Goal: Task Accomplishment & Management: Manage account settings

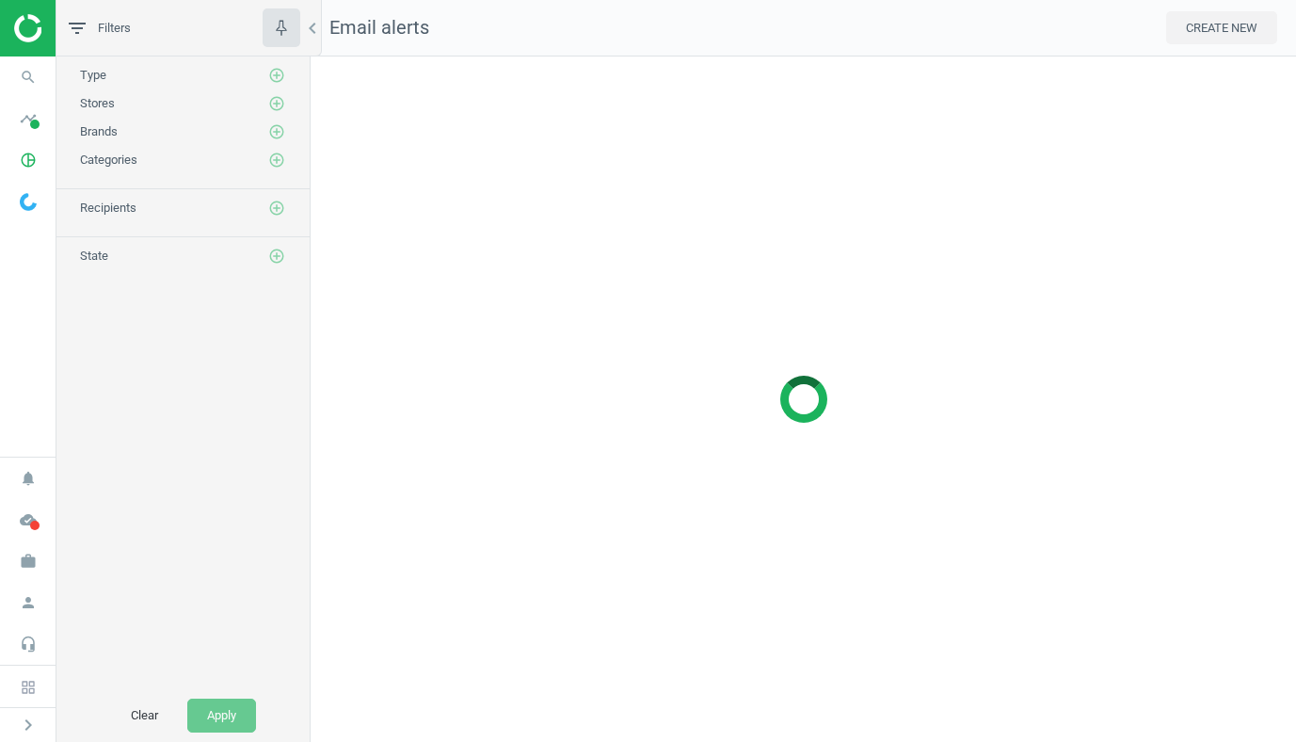
scroll to position [686, 986]
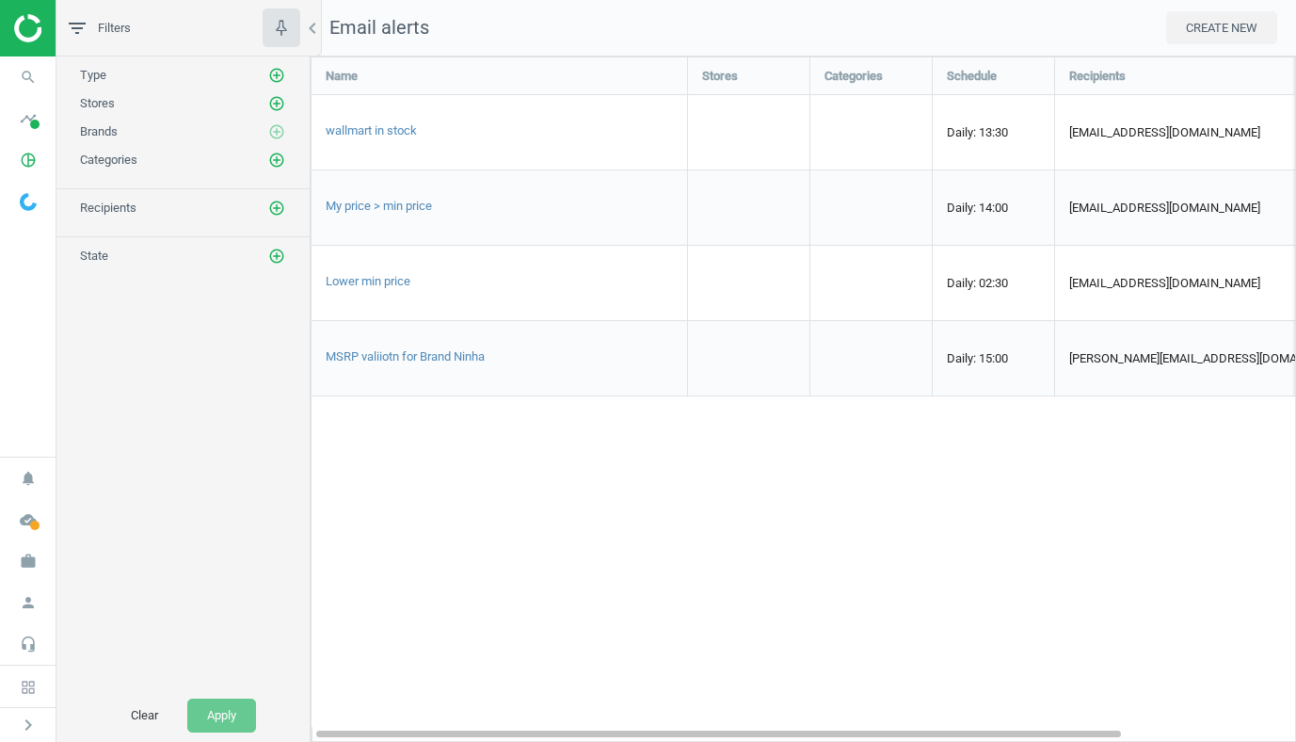
click at [421, 234] on div "My price > min price" at bounding box center [500, 207] width 376 height 74
click at [1003, 207] on span "Daily: 14:00" at bounding box center [977, 207] width 61 height 14
click at [418, 203] on span "My price > min price" at bounding box center [379, 206] width 106 height 14
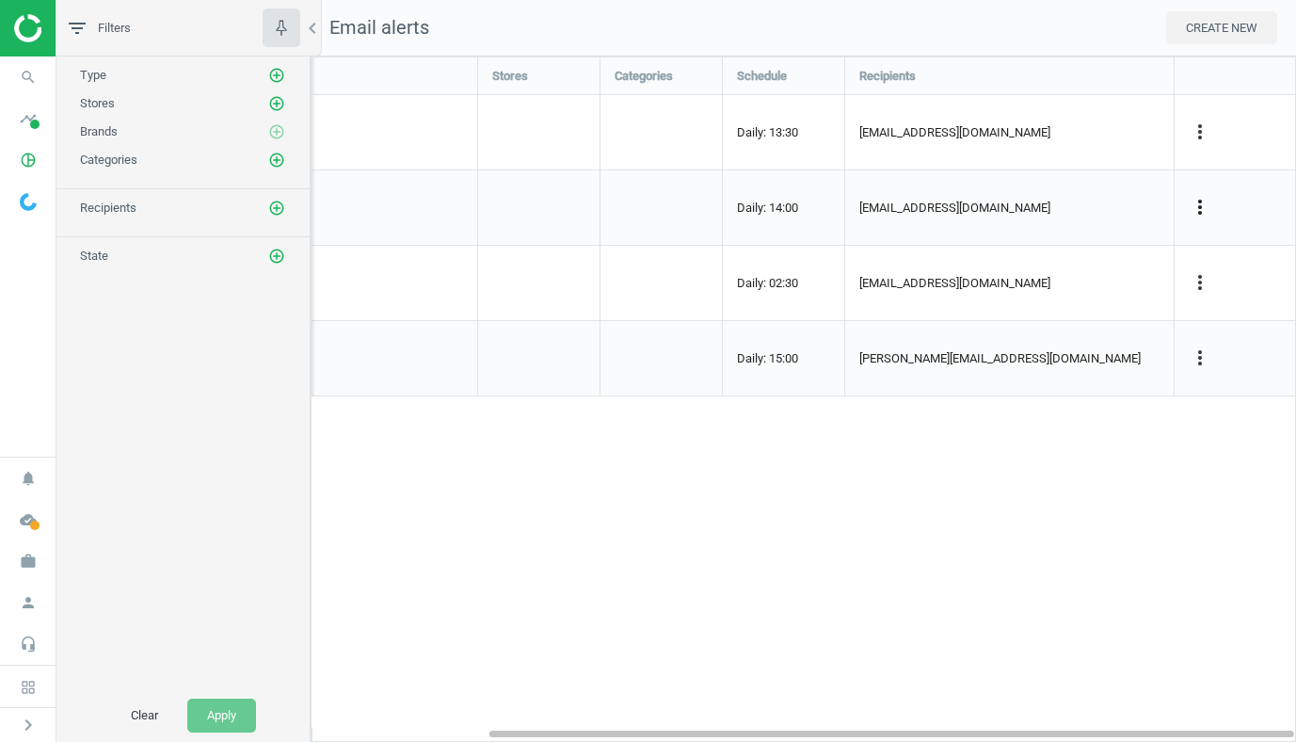
click at [1190, 211] on icon "more_vert" at bounding box center [1200, 207] width 23 height 23
click at [996, 240] on link "Edit" at bounding box center [1082, 241] width 258 height 29
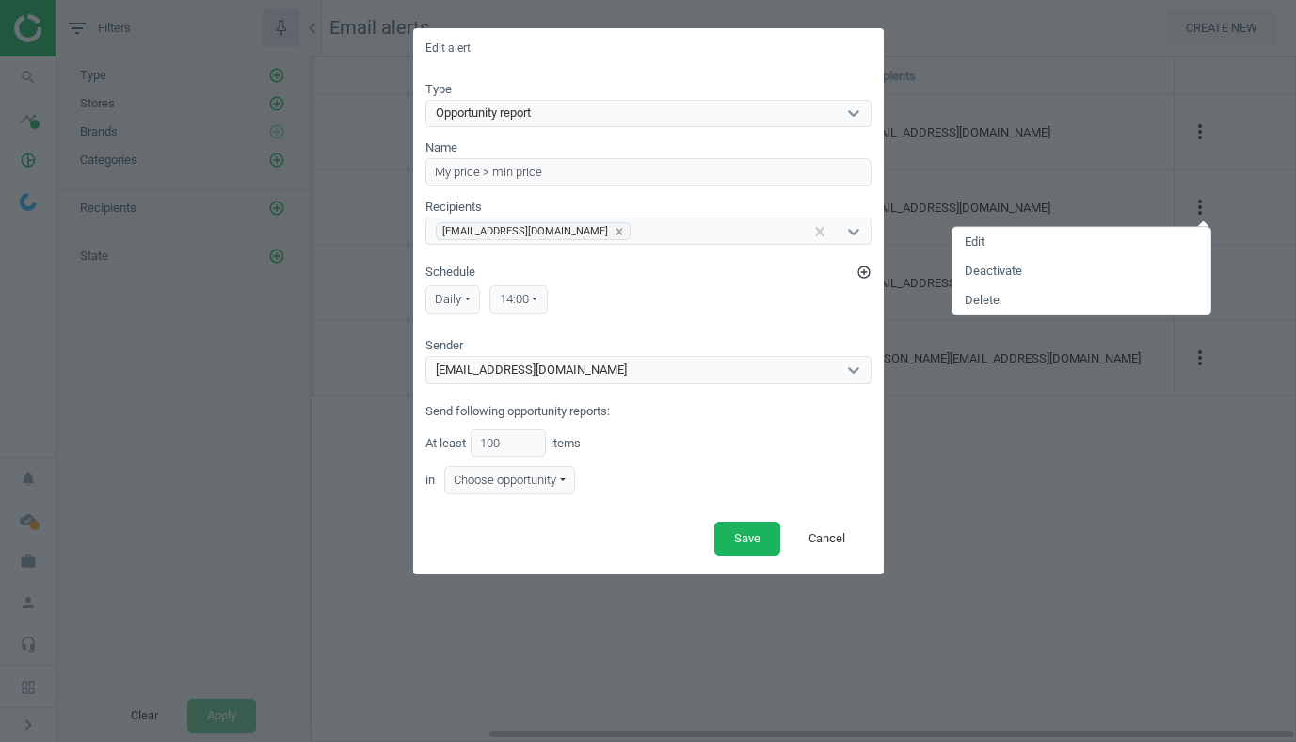
click at [691, 245] on div "[EMAIL_ADDRESS][DOMAIN_NAME]" at bounding box center [648, 231] width 446 height 28
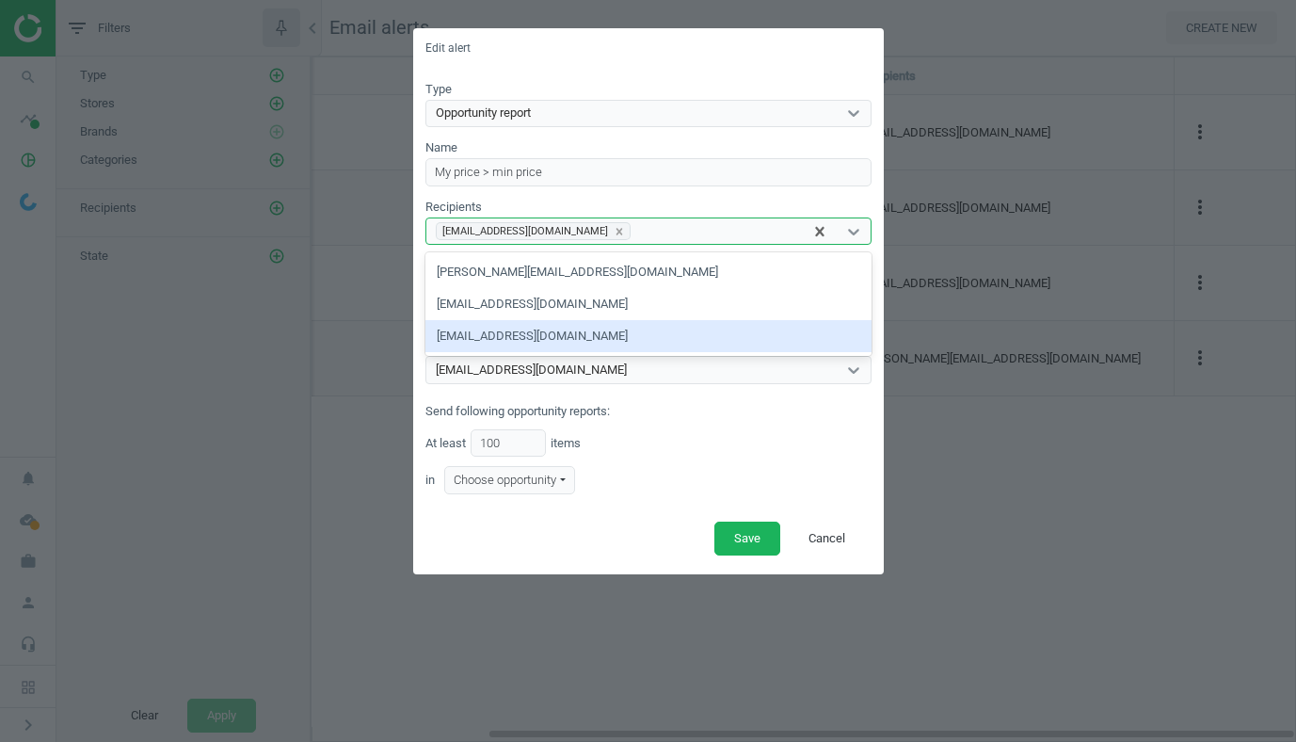
click at [556, 337] on div "[EMAIL_ADDRESS][DOMAIN_NAME]" at bounding box center [648, 336] width 446 height 32
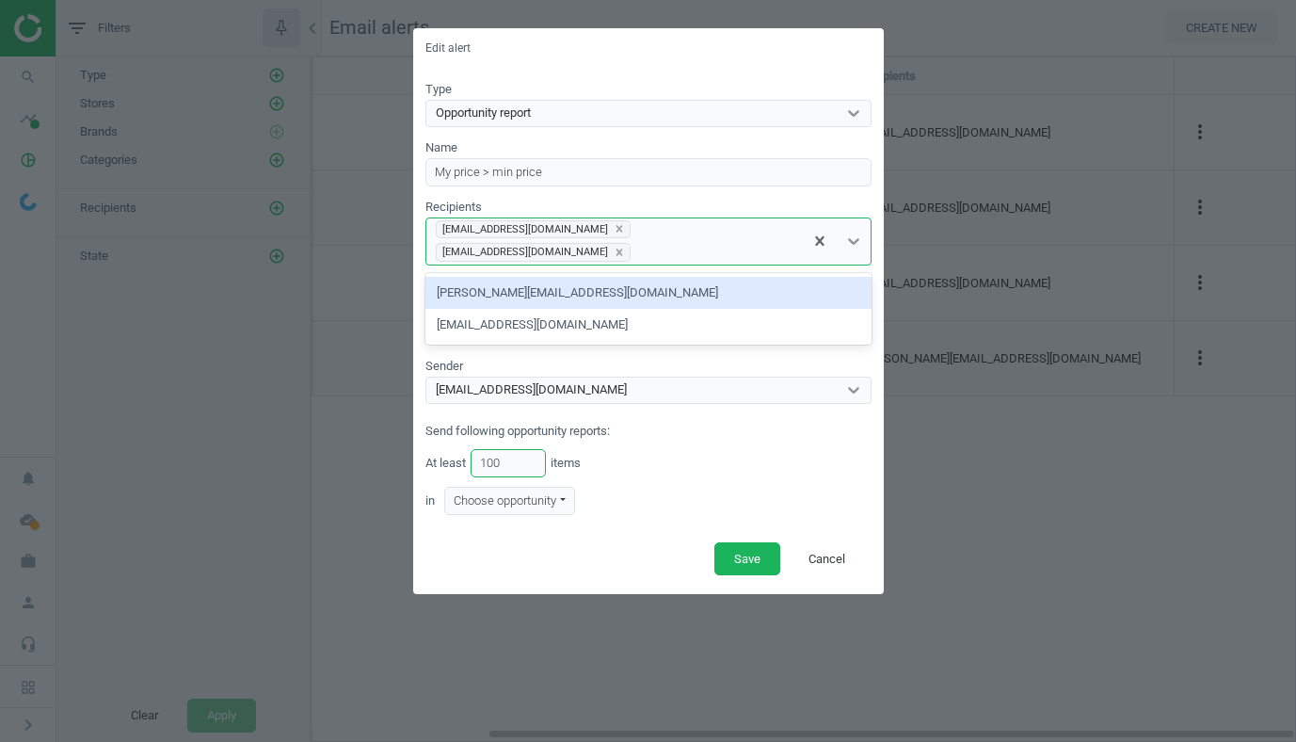
click at [520, 449] on input "100" at bounding box center [508, 463] width 75 height 28
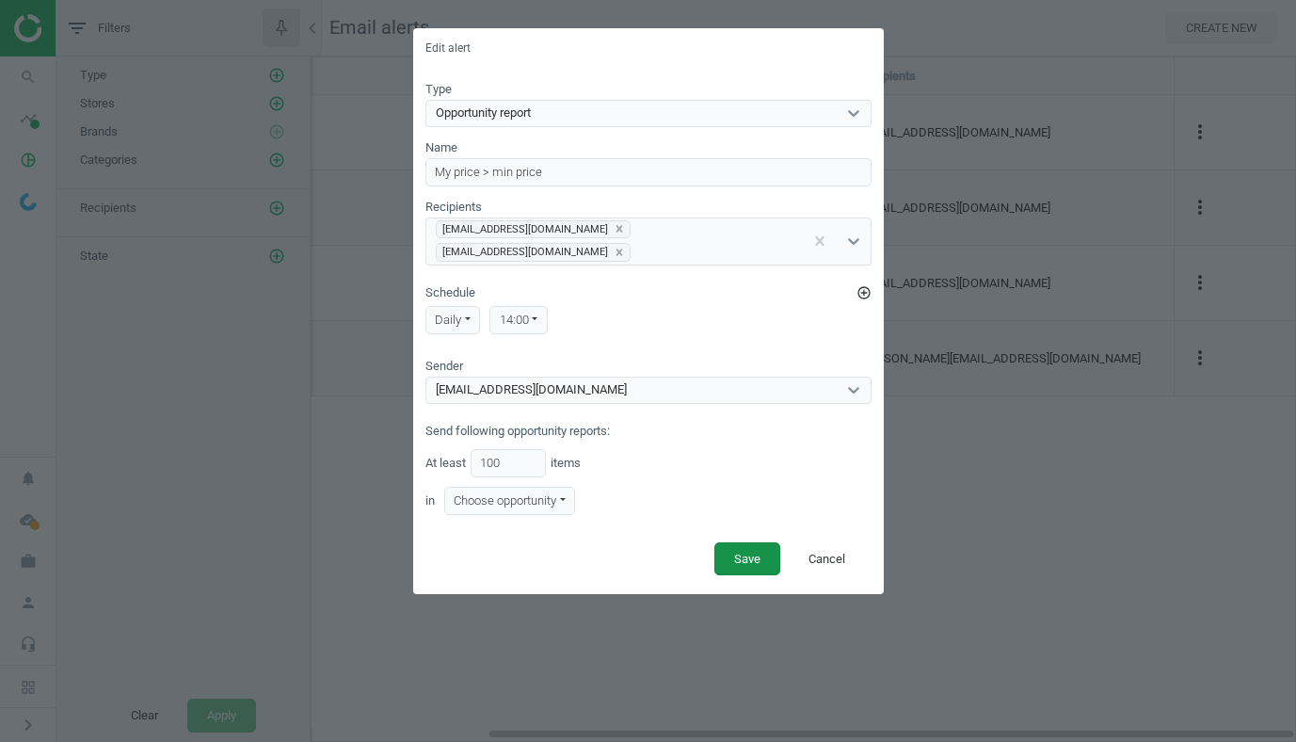
click at [747, 542] on button "Save" at bounding box center [747, 559] width 66 height 34
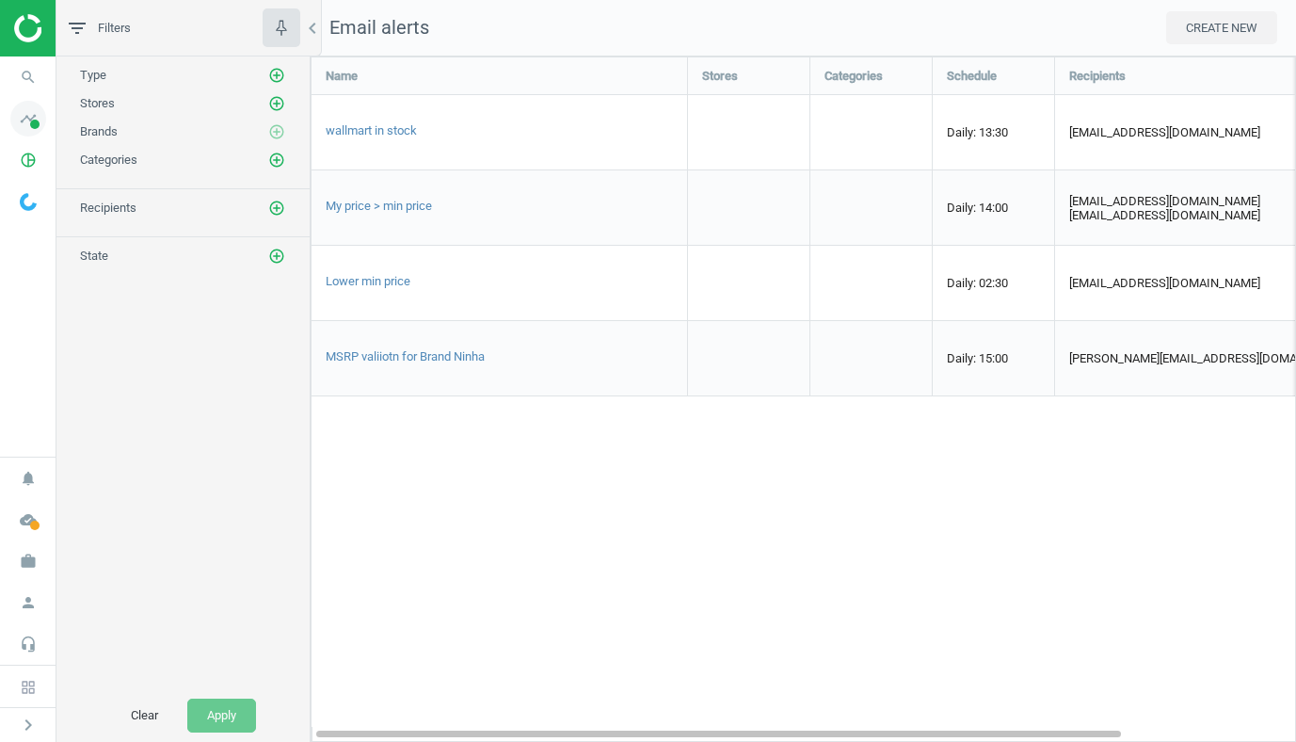
click at [24, 127] on icon "timeline" at bounding box center [28, 119] width 36 height 36
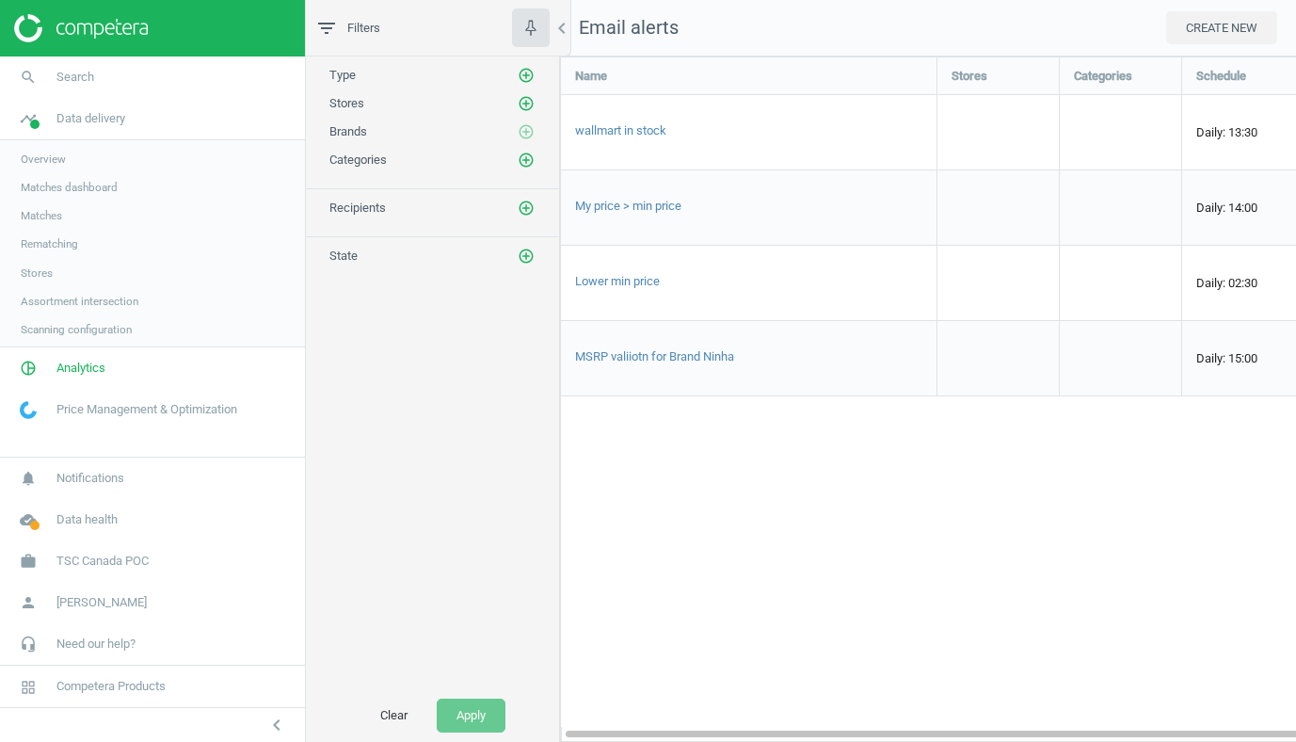
scroll to position [9, 9]
click at [76, 365] on span "Analytics" at bounding box center [80, 369] width 49 height 17
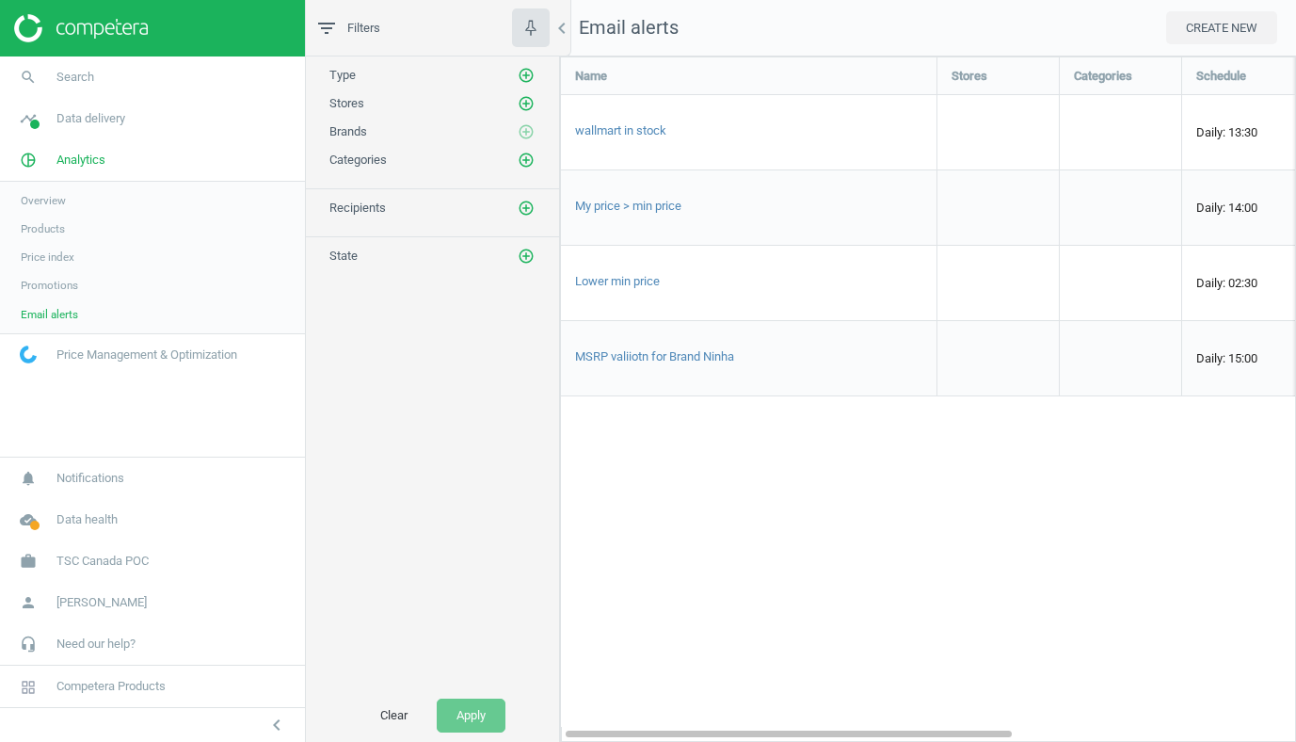
click at [57, 218] on link "Products" at bounding box center [152, 229] width 305 height 28
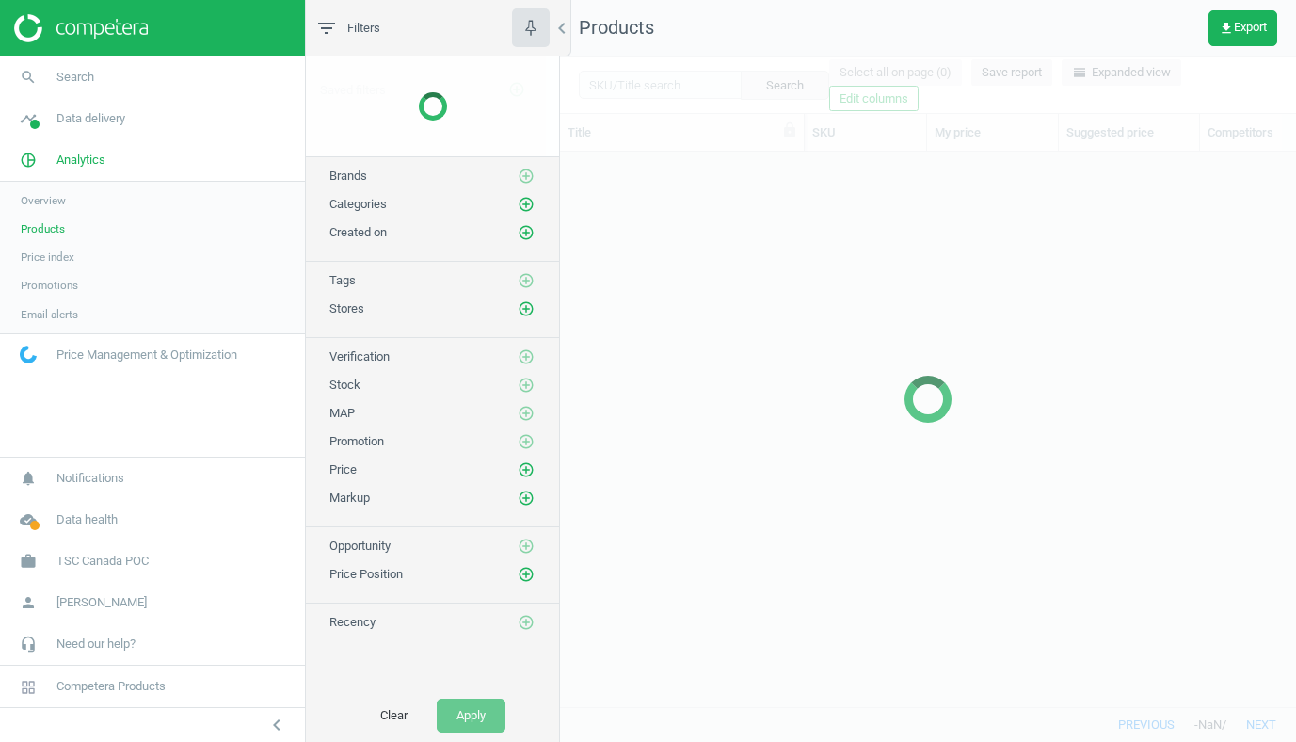
scroll to position [554, 736]
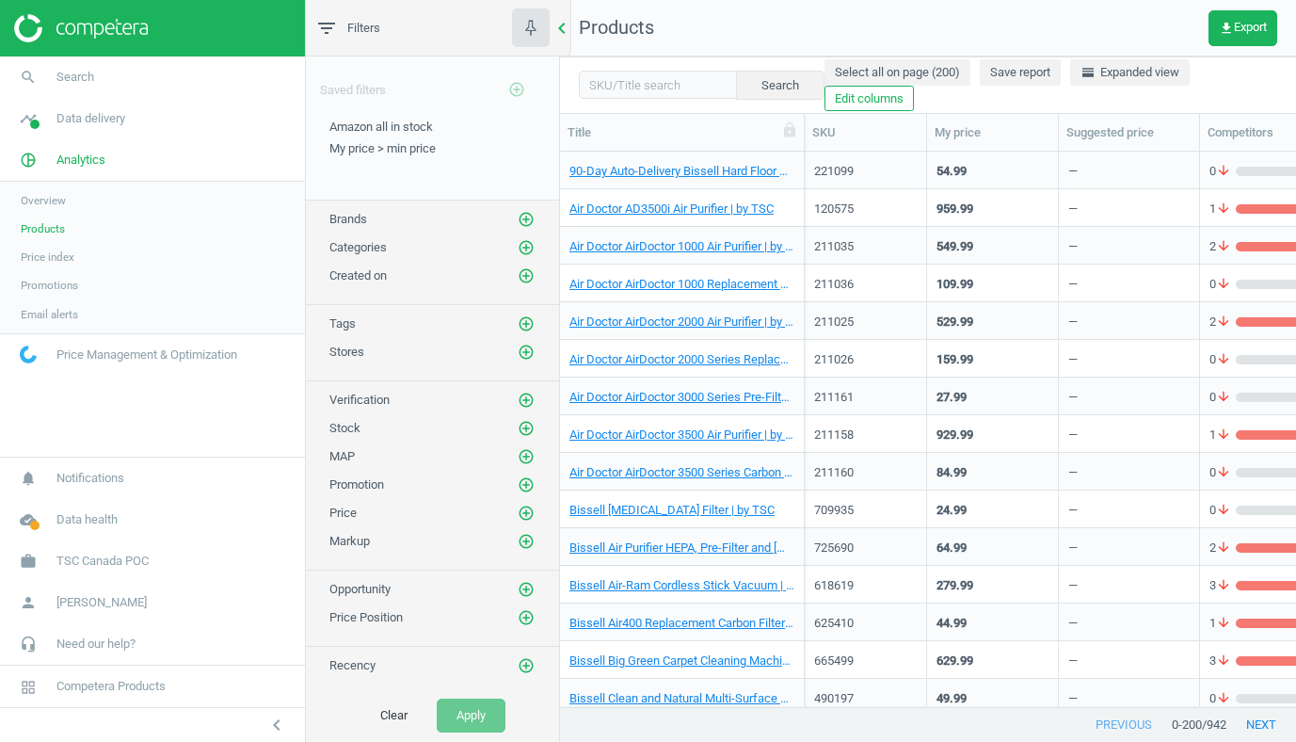
click at [563, 27] on icon "chevron_left" at bounding box center [562, 28] width 23 height 23
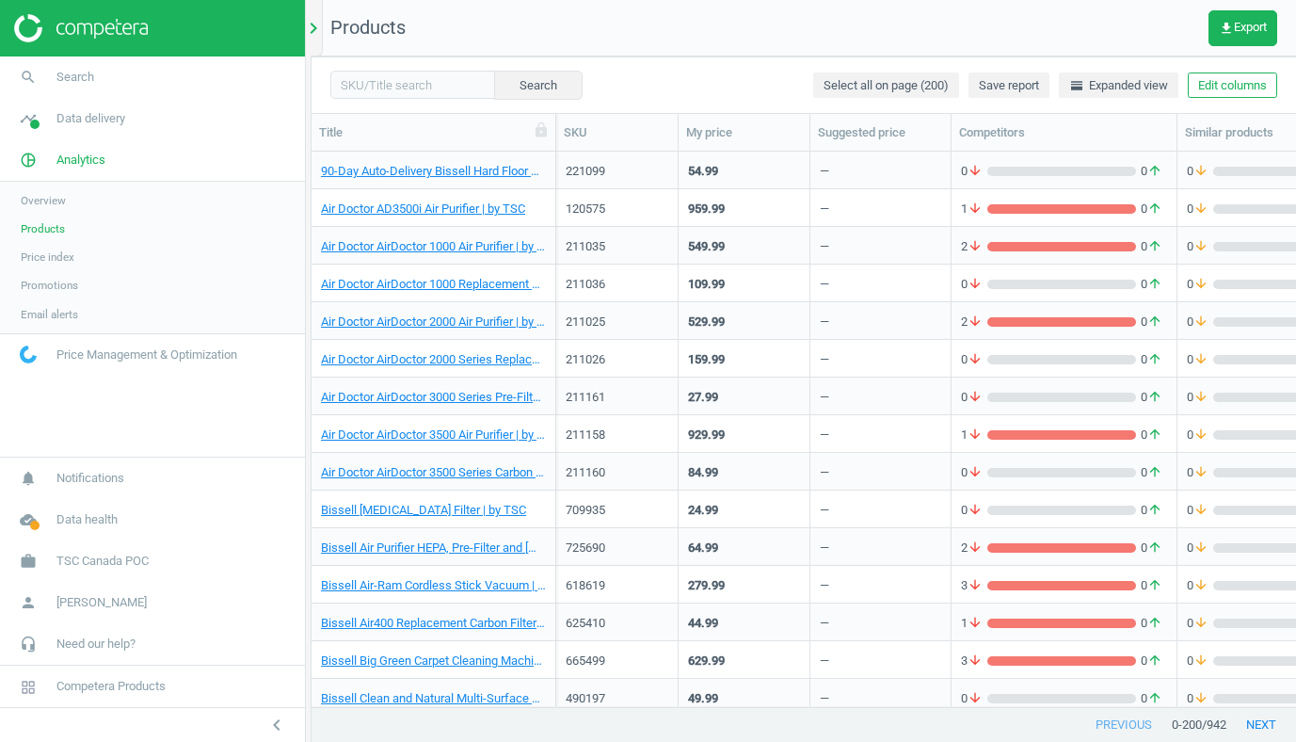
click at [312, 19] on icon "chevron_right" at bounding box center [313, 28] width 23 height 23
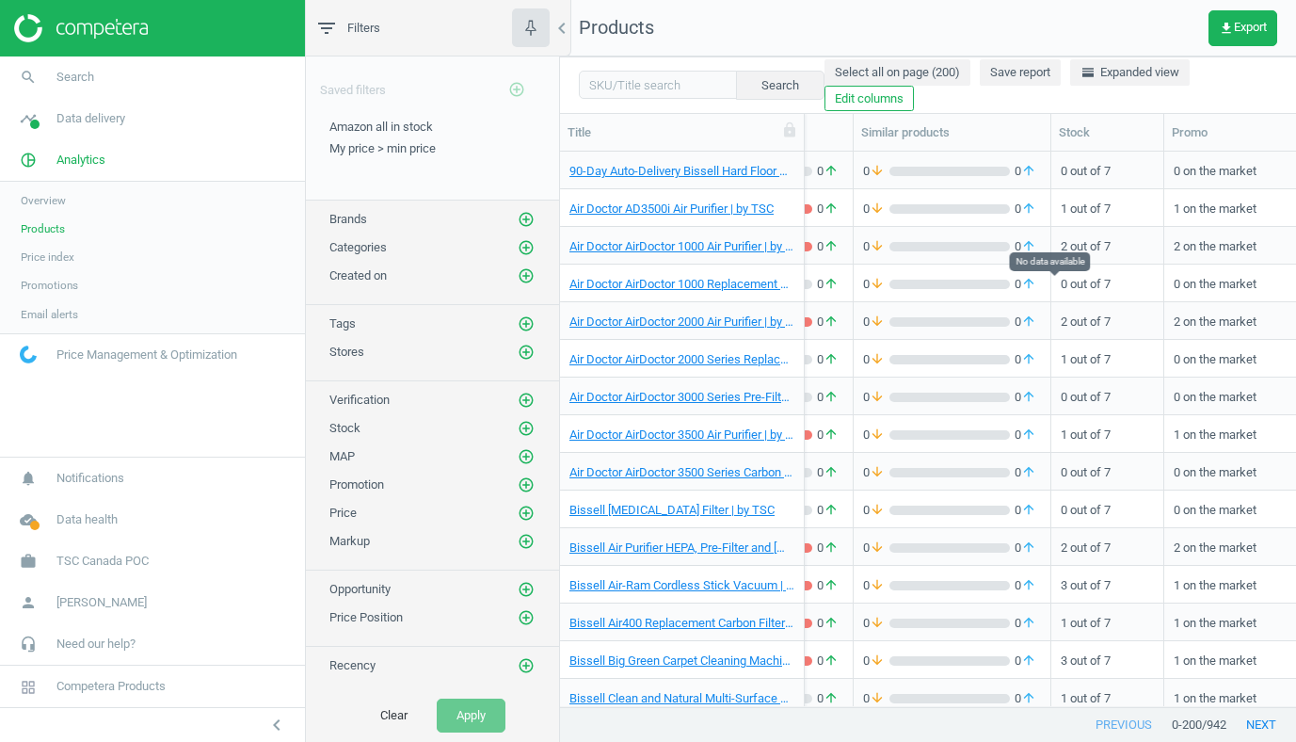
scroll to position [0, 572]
click at [56, 311] on span "Email alerts" at bounding box center [49, 314] width 57 height 15
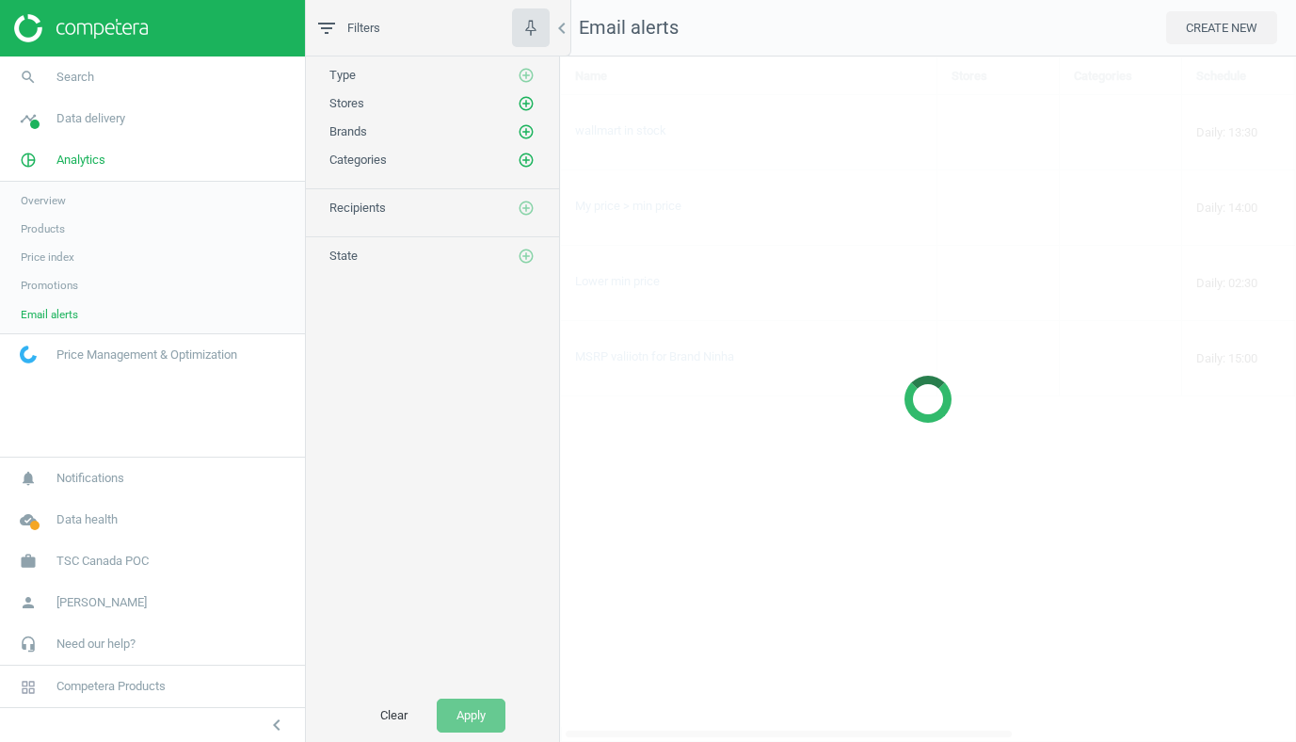
scroll to position [686, 737]
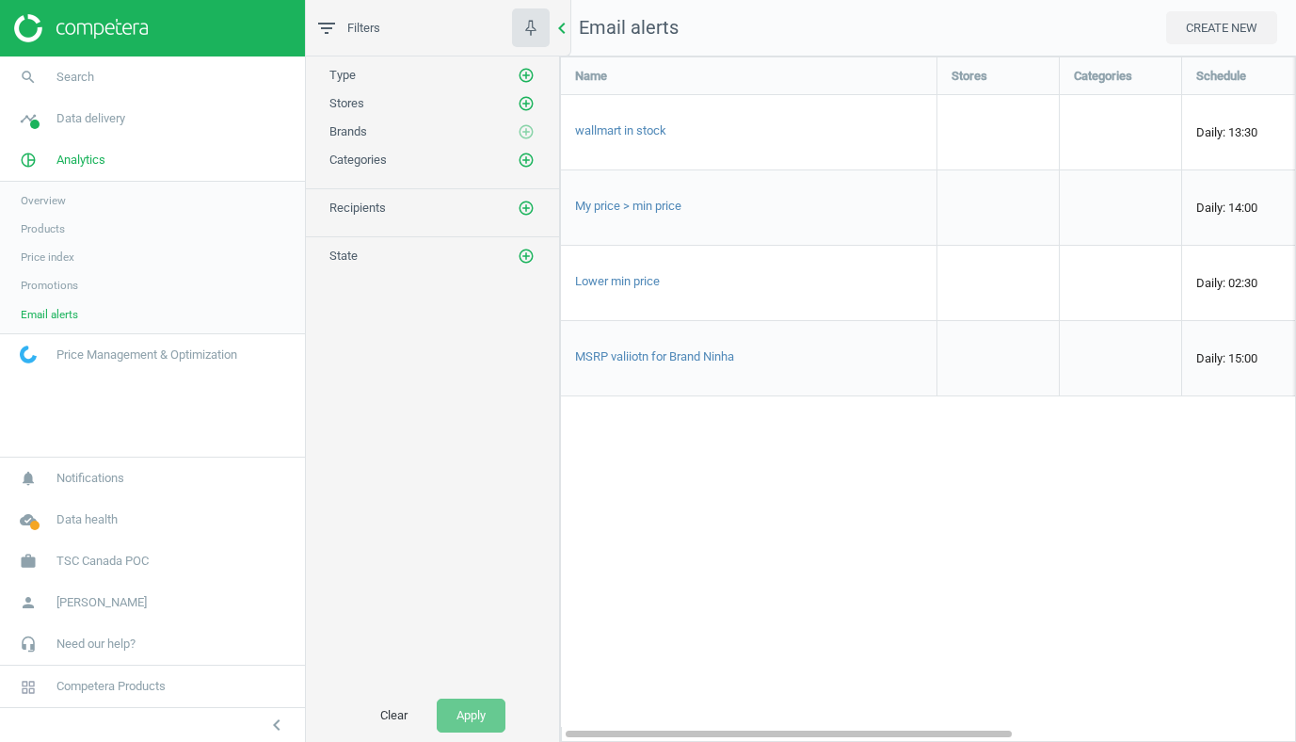
click at [564, 27] on icon "chevron_left" at bounding box center [562, 28] width 23 height 23
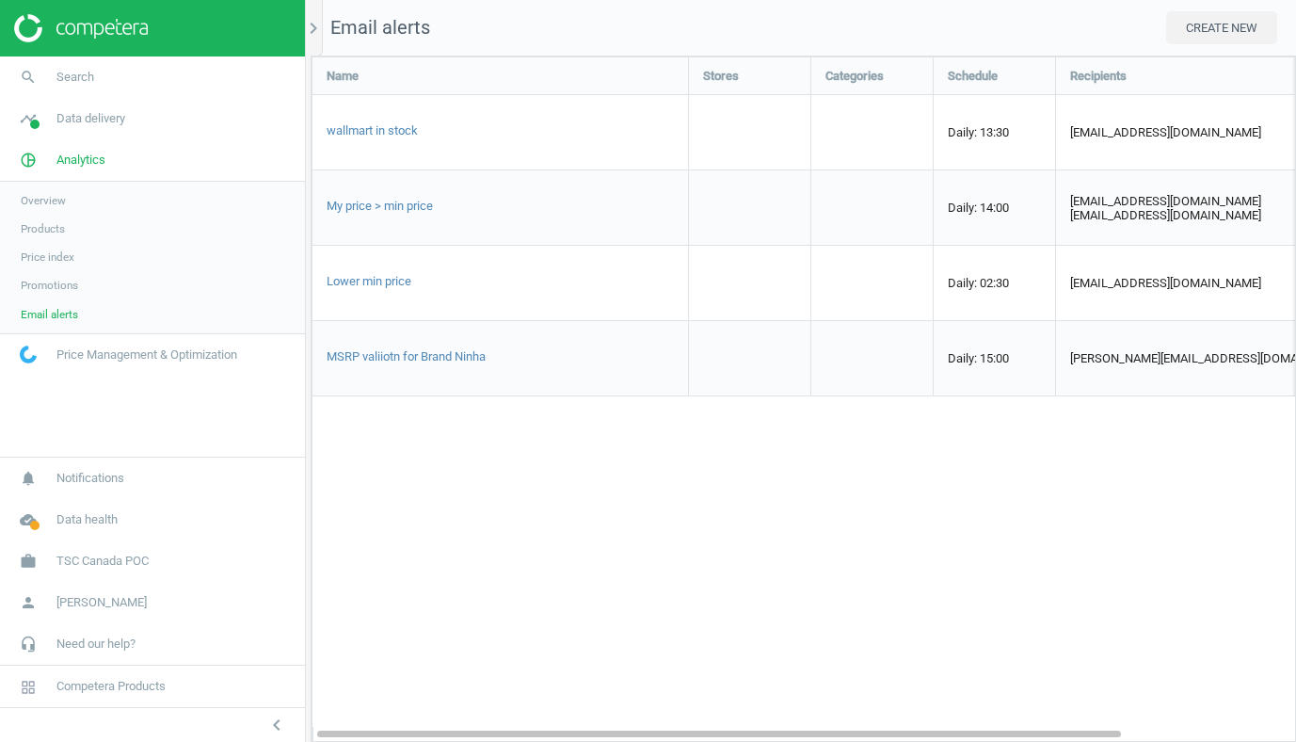
click at [409, 217] on div "My price > min price" at bounding box center [501, 207] width 376 height 74
click at [411, 199] on span "My price > min price" at bounding box center [380, 206] width 106 height 14
click at [394, 131] on span "wallmart in stock" at bounding box center [372, 130] width 91 height 14
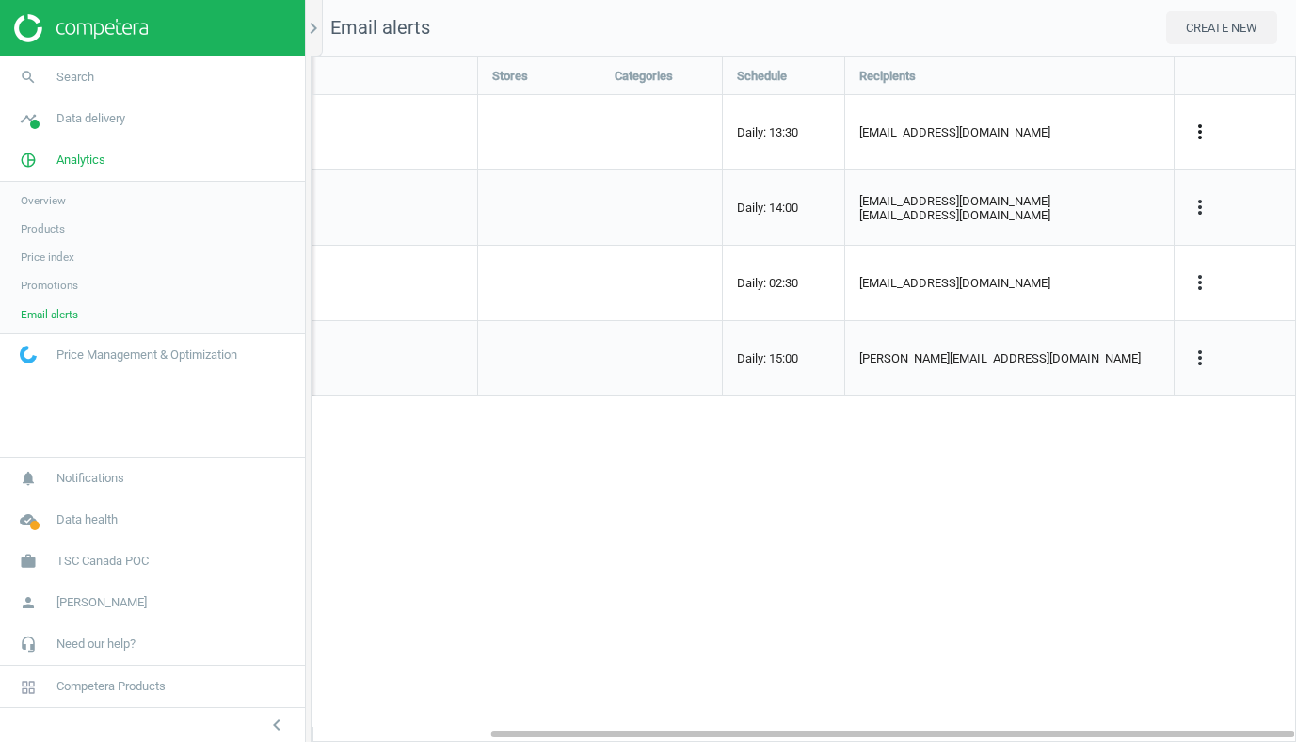
click at [1200, 123] on icon "more_vert" at bounding box center [1200, 131] width 23 height 23
click at [1052, 159] on link "Edit" at bounding box center [1082, 166] width 258 height 29
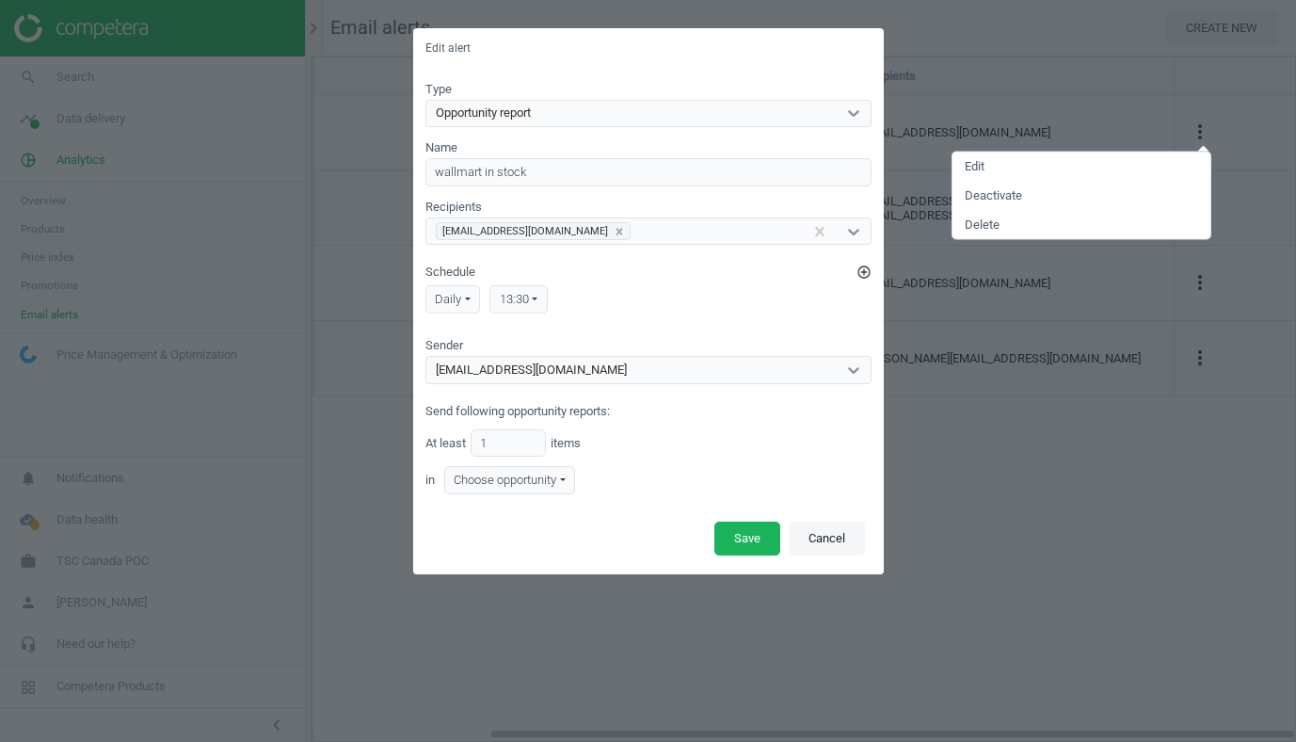
click at [831, 534] on button "Cancel" at bounding box center [827, 538] width 76 height 34
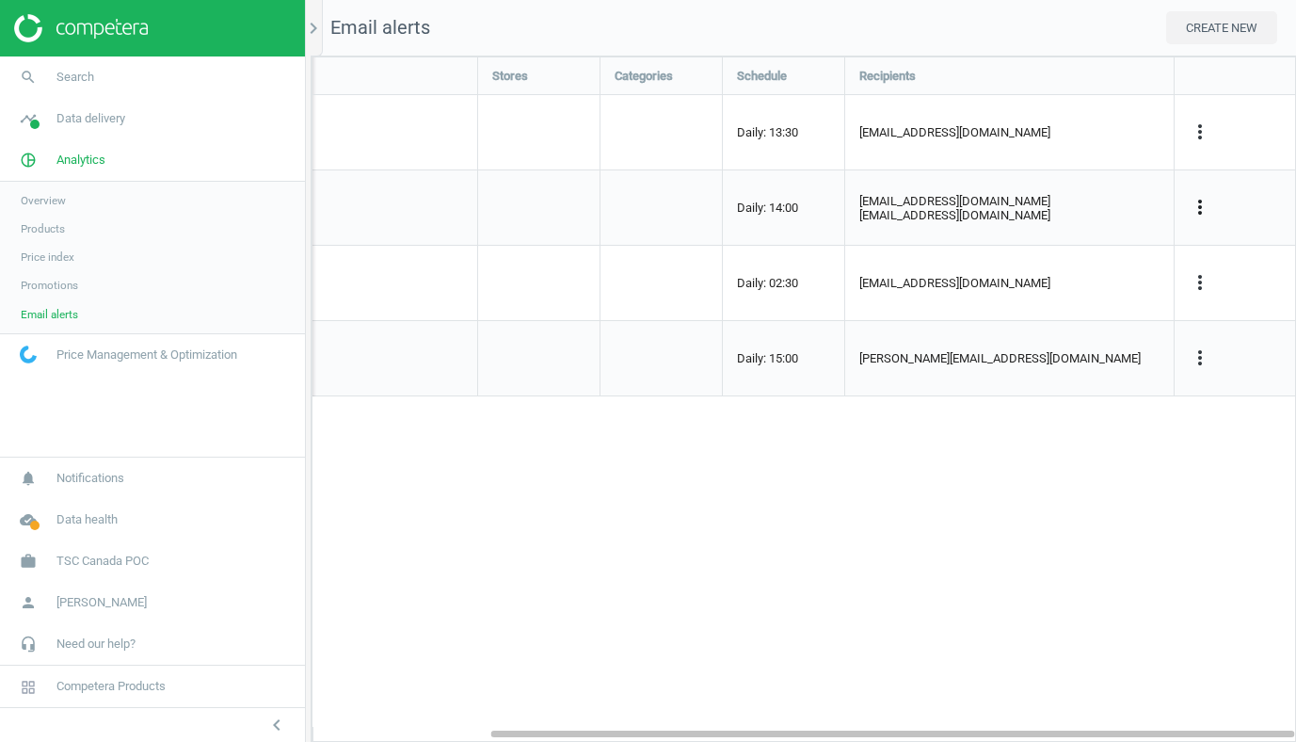
click at [1206, 197] on icon "more_vert" at bounding box center [1200, 207] width 23 height 23
click at [1029, 237] on link "Edit" at bounding box center [1082, 241] width 258 height 29
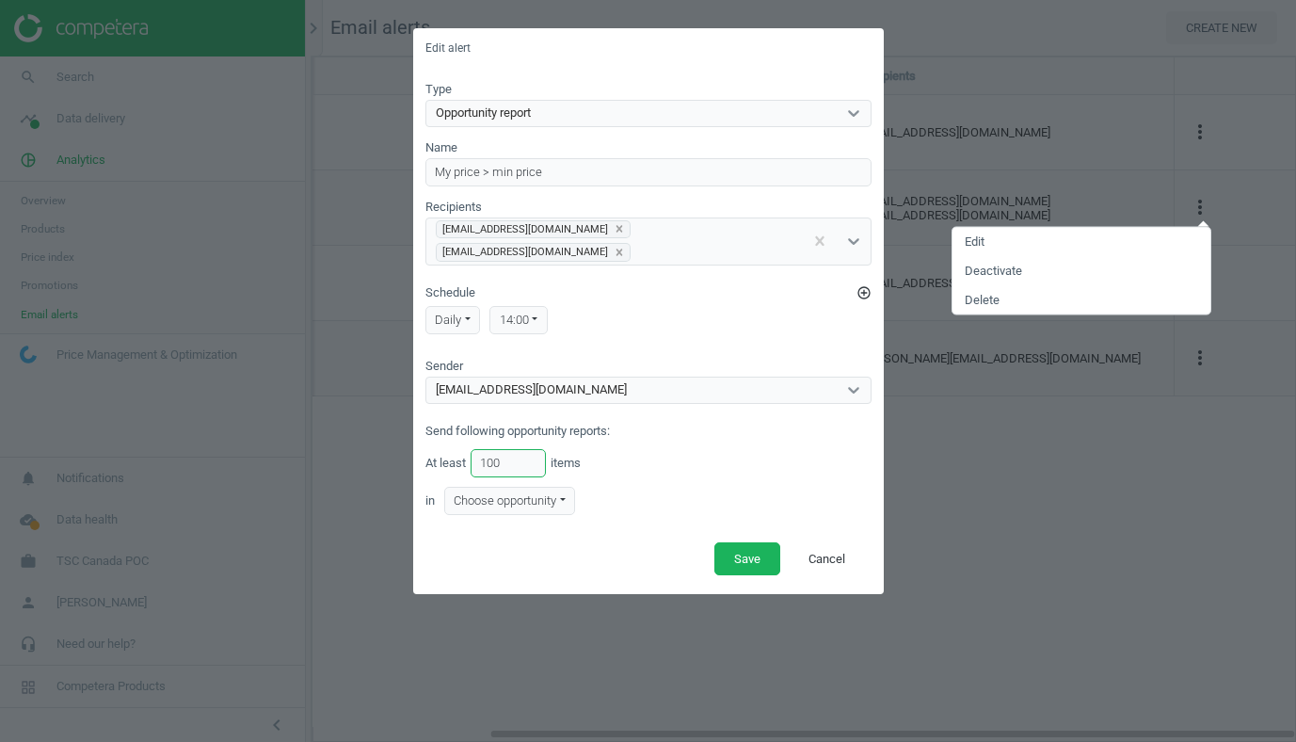
click at [519, 449] on input "100" at bounding box center [508, 463] width 75 height 28
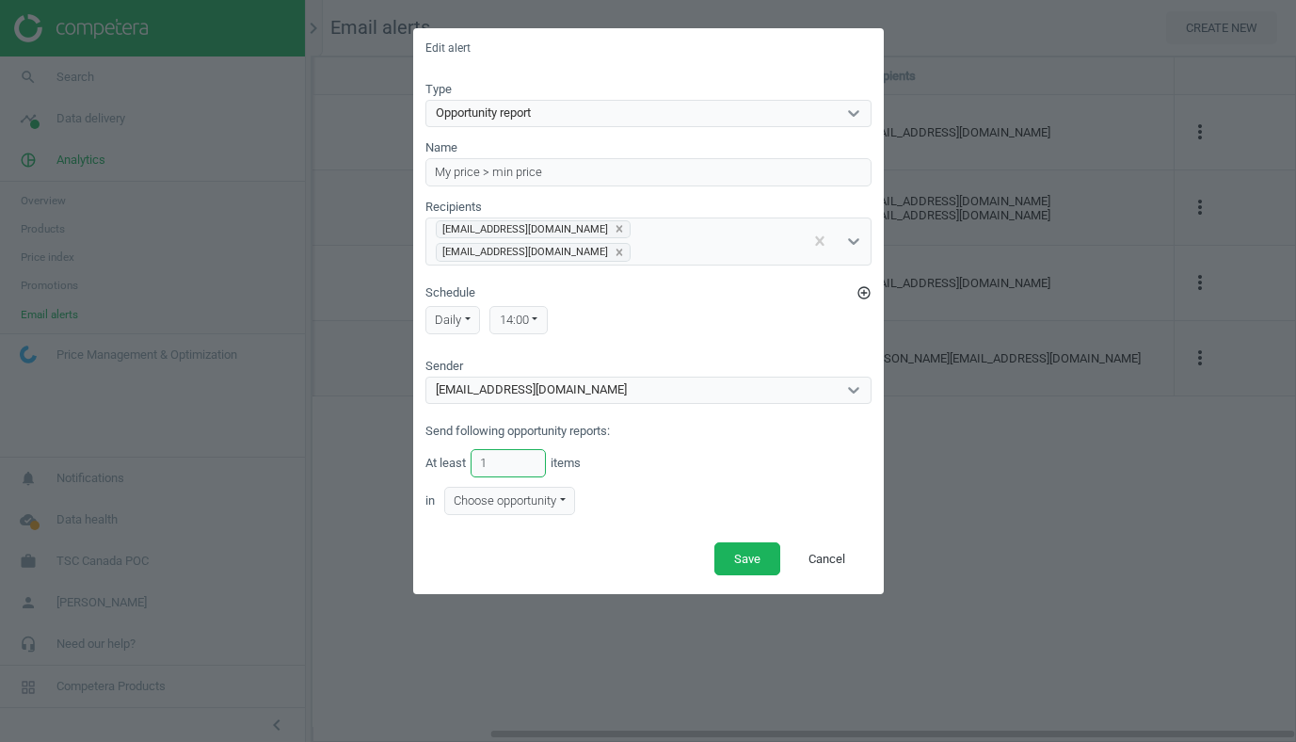
type input "1"
click at [569, 487] on div "Choose opportunity" at bounding box center [510, 501] width 132 height 28
click at [510, 522] on button "Lower min price" at bounding box center [505, 533] width 121 height 23
click at [731, 546] on button "Save" at bounding box center [747, 559] width 66 height 34
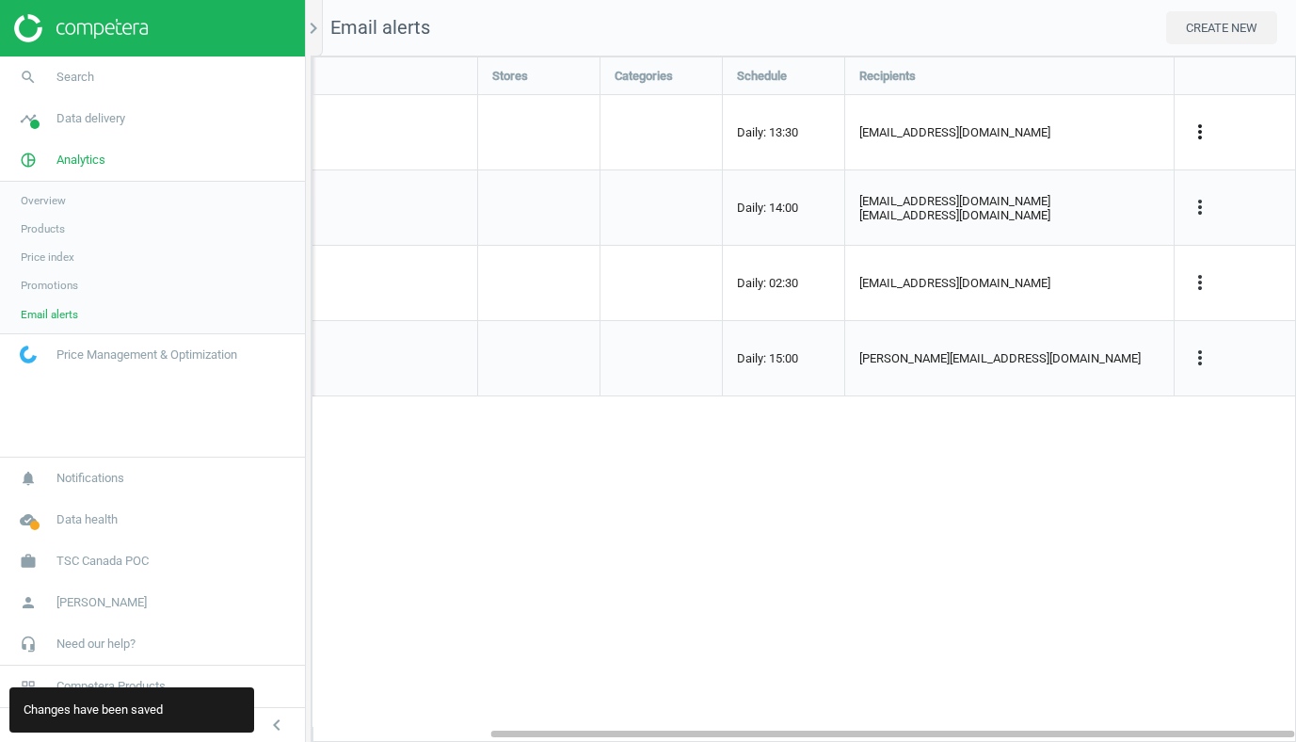
click at [1198, 135] on icon "more_vert" at bounding box center [1200, 131] width 23 height 23
click at [1027, 222] on link "Delete" at bounding box center [1082, 224] width 258 height 29
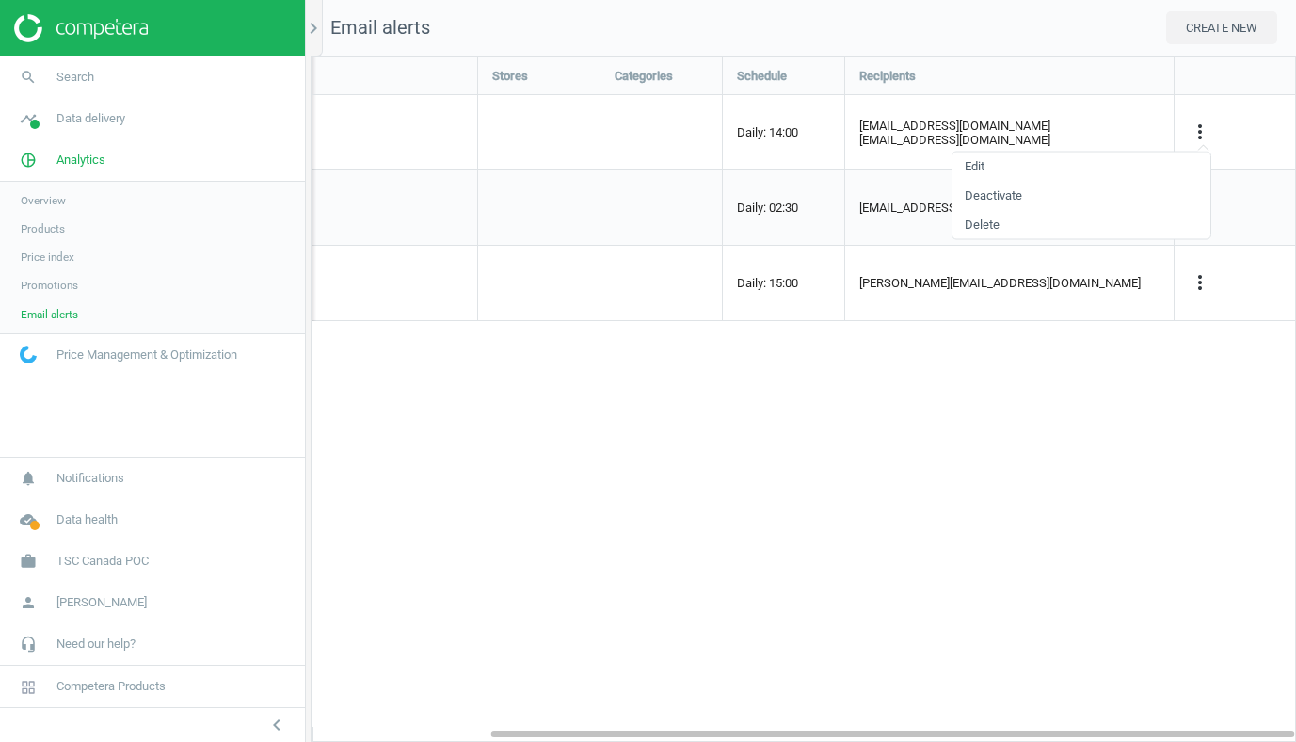
click at [793, 481] on div "Name Stores Categories Schedule Recipients My price > min price Daily: 14:00 ma…" at bounding box center [804, 398] width 985 height 685
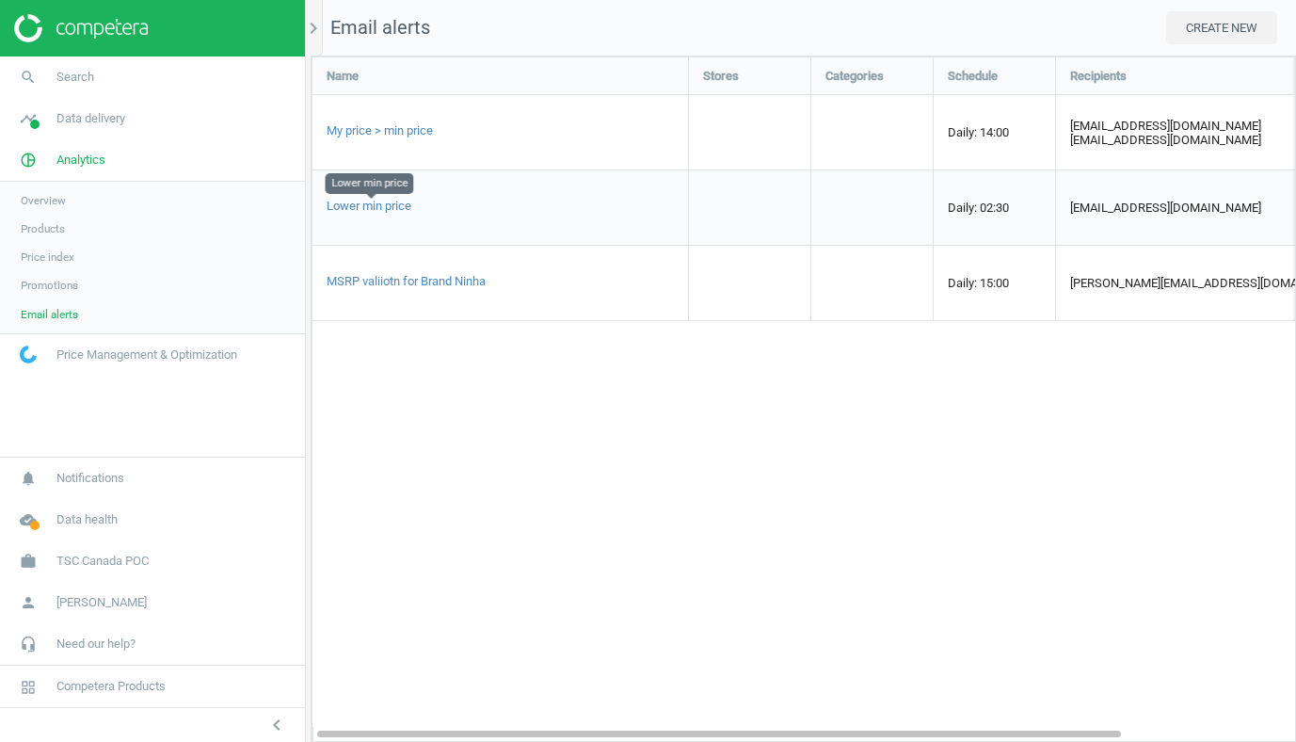
click at [392, 204] on span "Lower min price" at bounding box center [369, 206] width 85 height 14
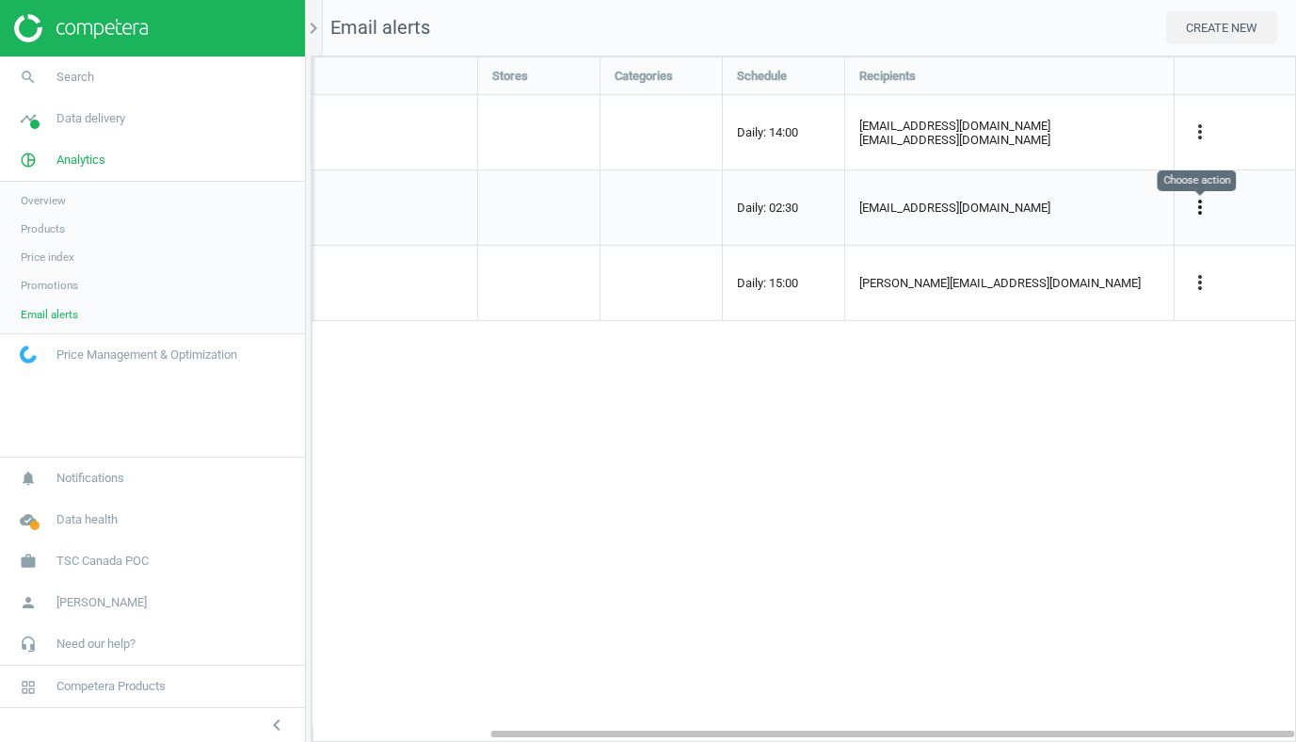
click at [1209, 216] on icon "more_vert" at bounding box center [1200, 207] width 23 height 23
click at [1026, 246] on link "Edit" at bounding box center [1082, 241] width 258 height 29
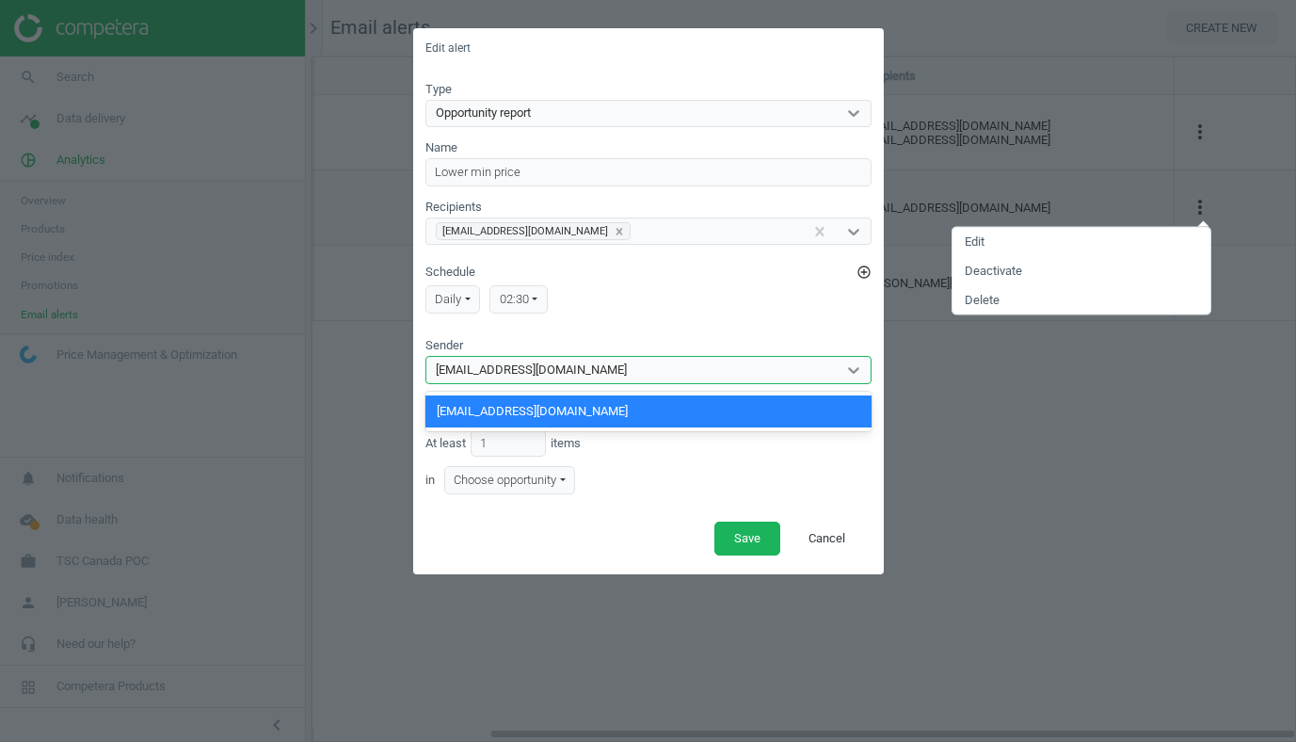
click at [601, 370] on div "robot@competera.net" at bounding box center [631, 370] width 410 height 24
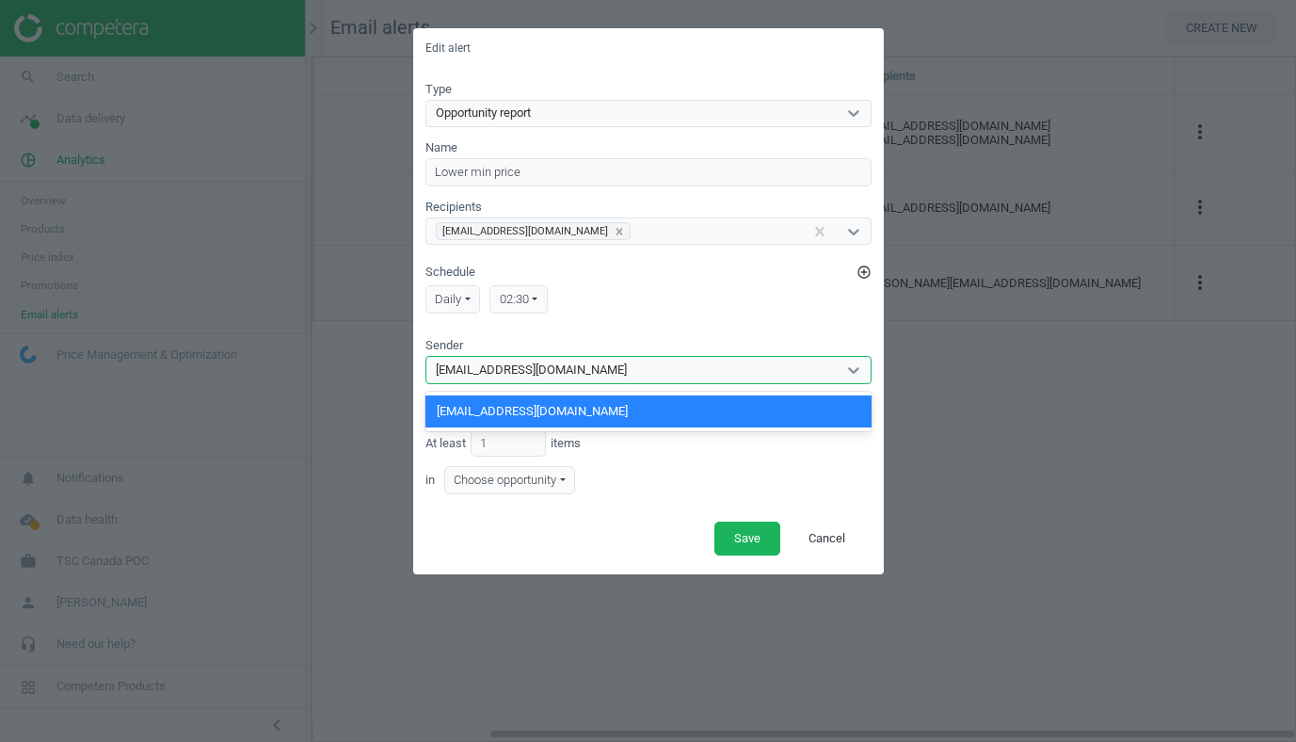
click at [550, 112] on div "Opportunity report" at bounding box center [631, 113] width 410 height 24
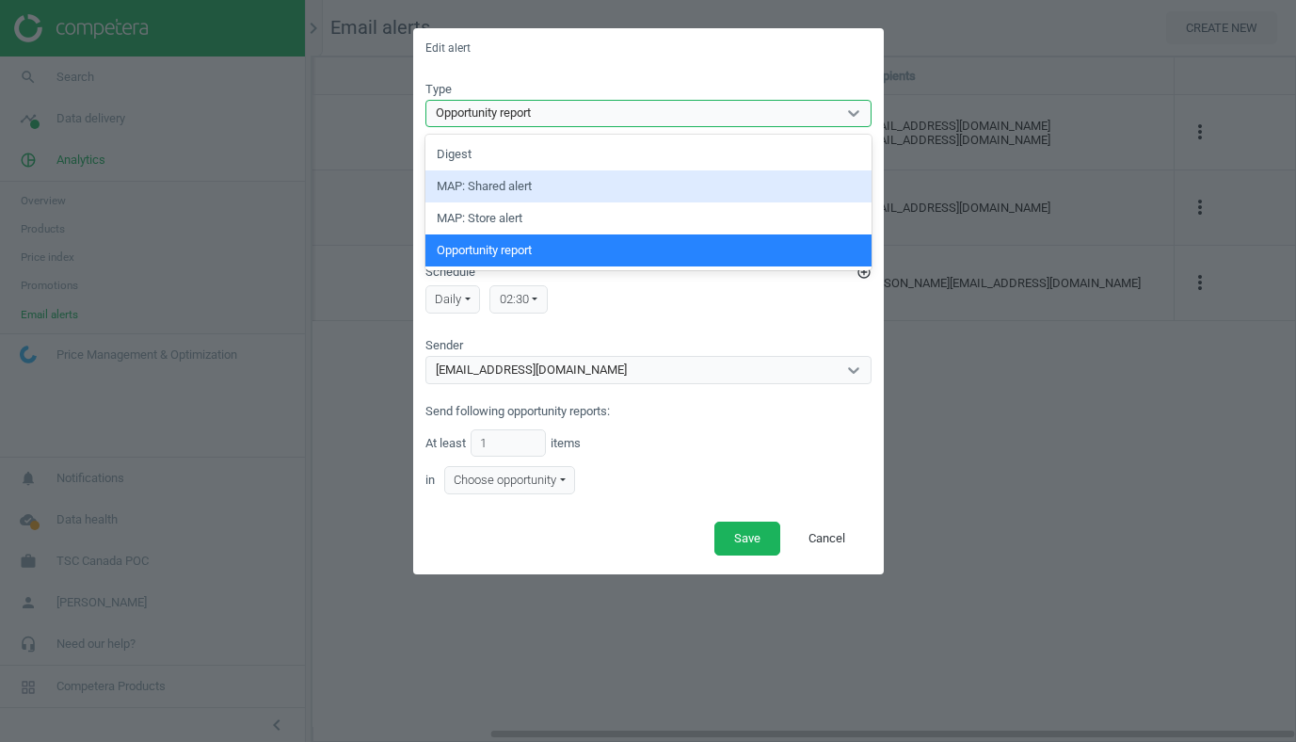
click at [1071, 520] on div "Edit alert Type option MAP: Shared alert focused, 2 of 4. 4 results available. …" at bounding box center [648, 371] width 1296 height 742
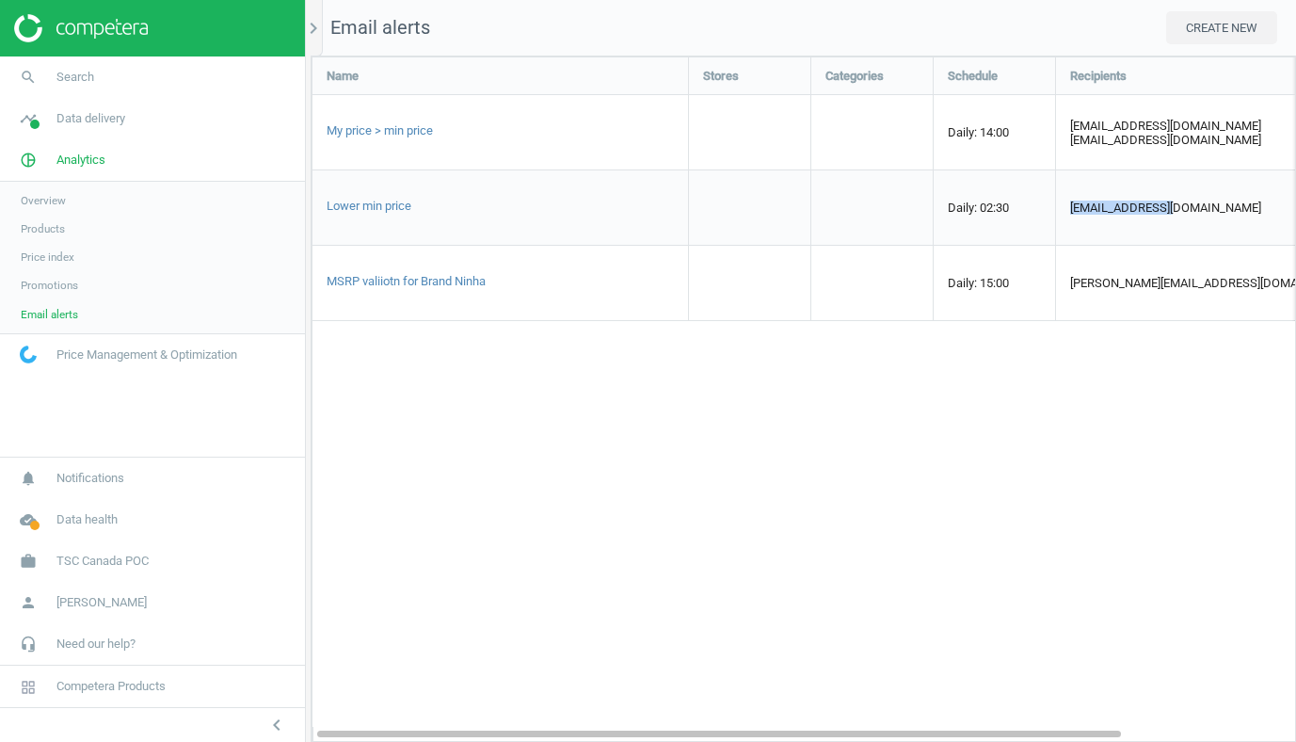
drag, startPoint x: 1069, startPoint y: 207, endPoint x: 1221, endPoint y: 216, distance: 151.8
click at [1222, 216] on div "[EMAIL_ADDRESS][DOMAIN_NAME]" at bounding box center [1220, 207] width 329 height 74
click at [881, 550] on div "Name Stores Categories Schedule Recipients My price > min price Daily: 14:00 ma…" at bounding box center [804, 398] width 985 height 685
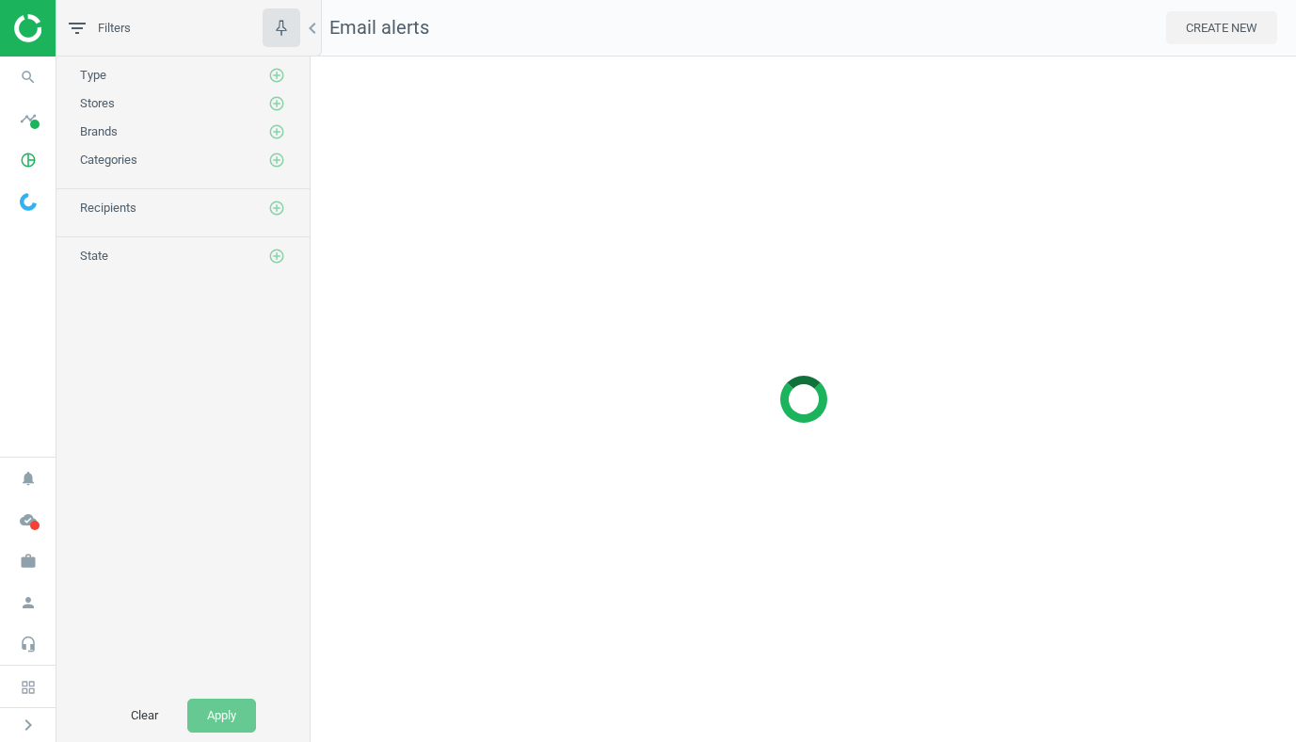
scroll to position [9, 9]
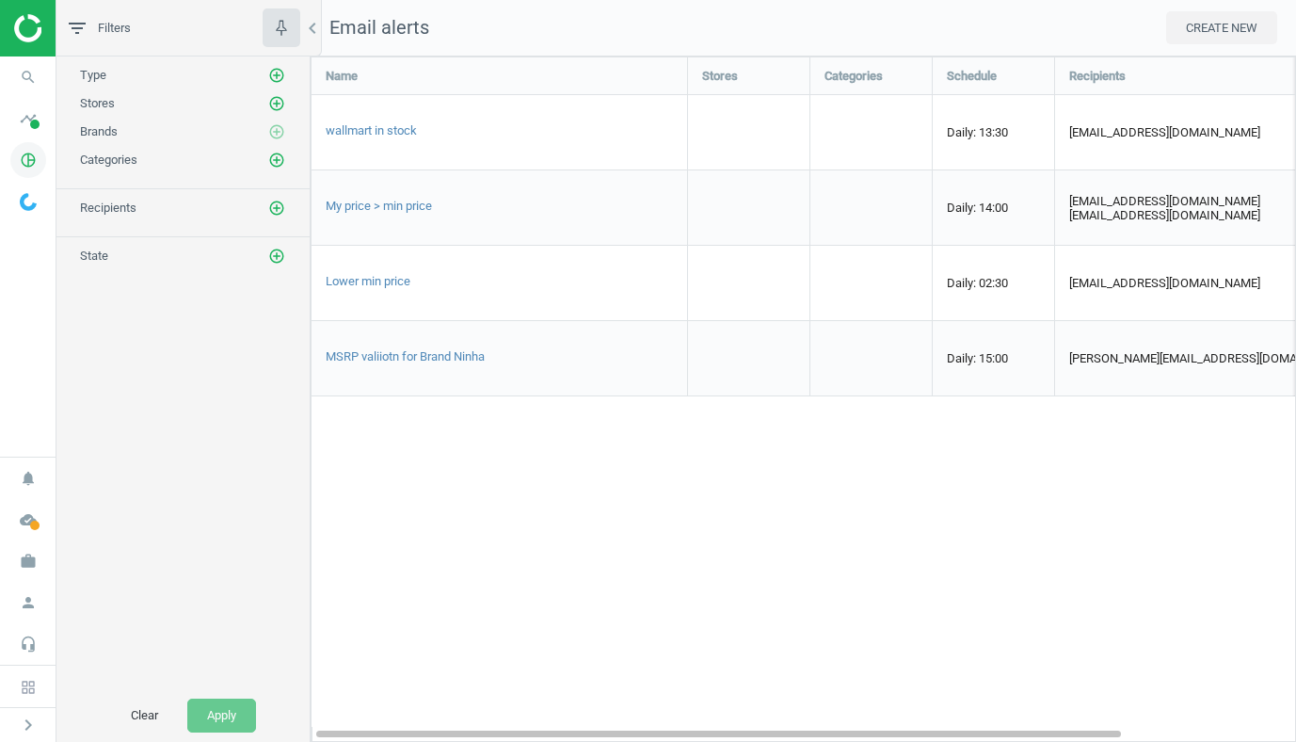
click at [33, 148] on icon "pie_chart_outlined" at bounding box center [28, 160] width 36 height 36
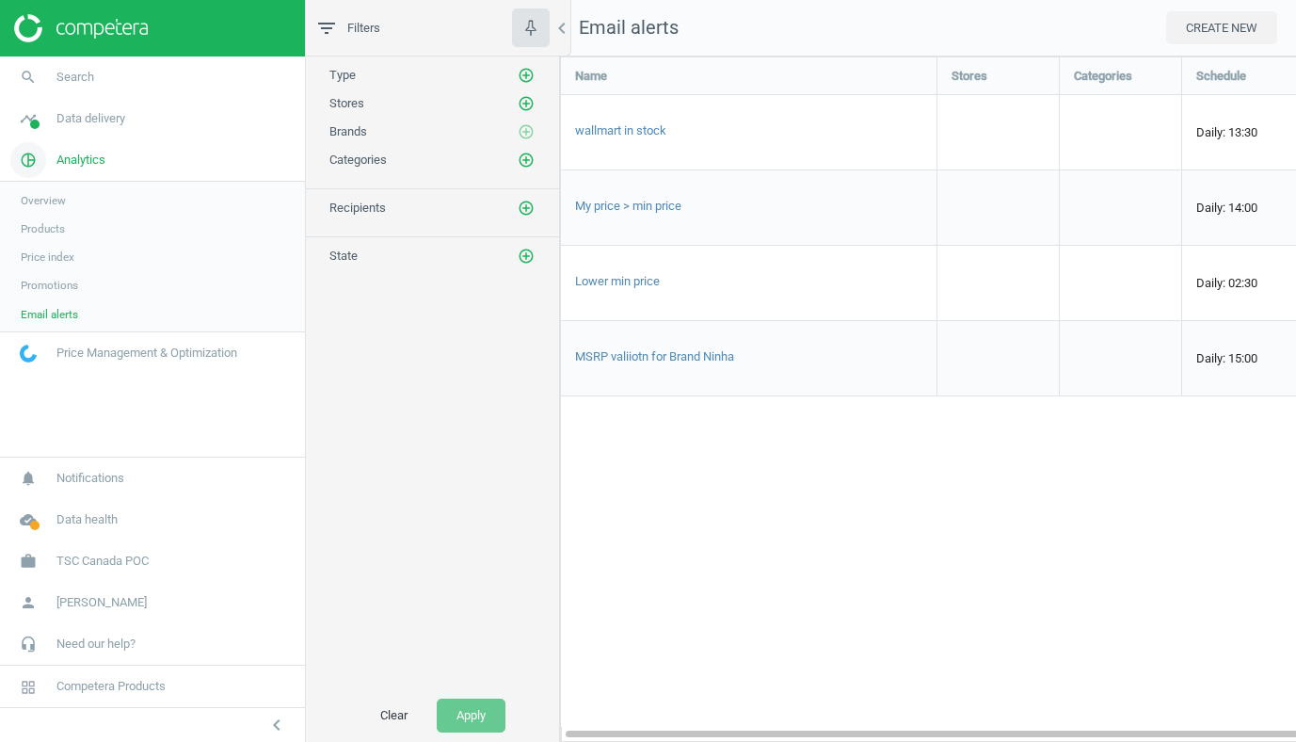
scroll to position [686, 737]
click at [54, 232] on span "Products" at bounding box center [43, 228] width 44 height 15
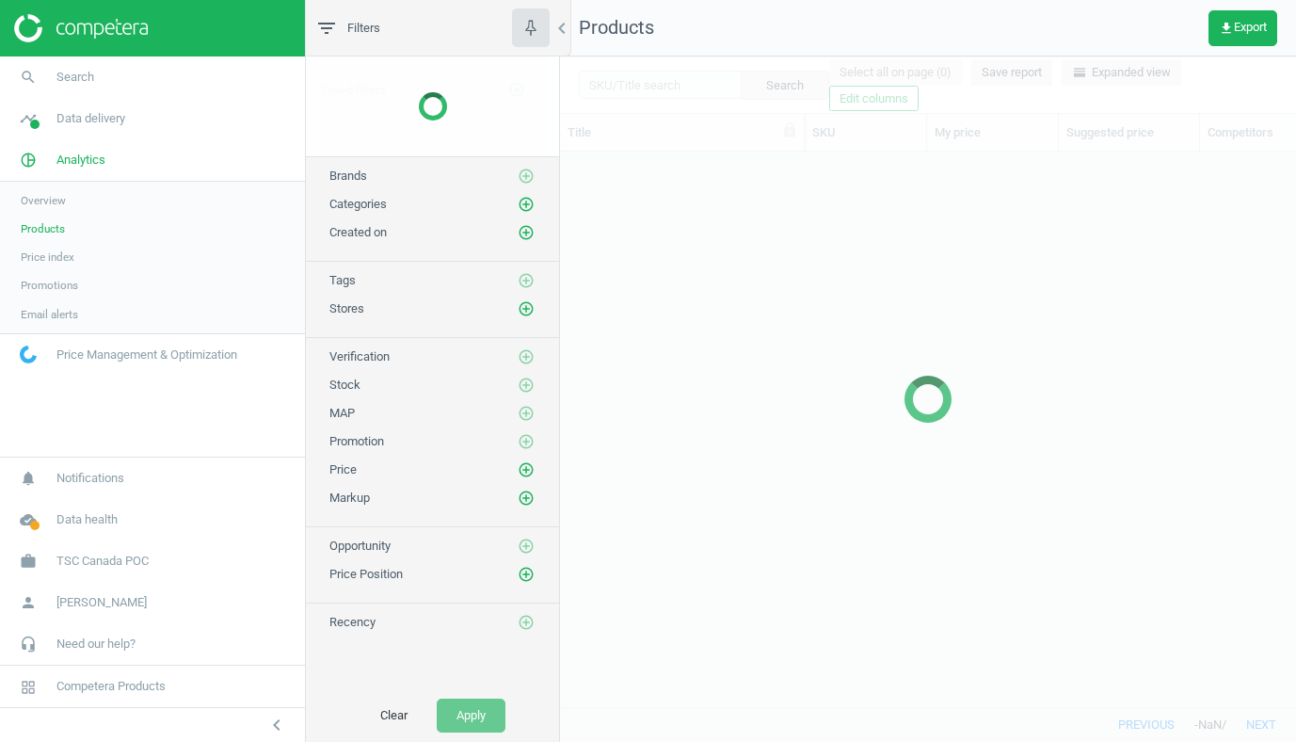
scroll to position [554, 736]
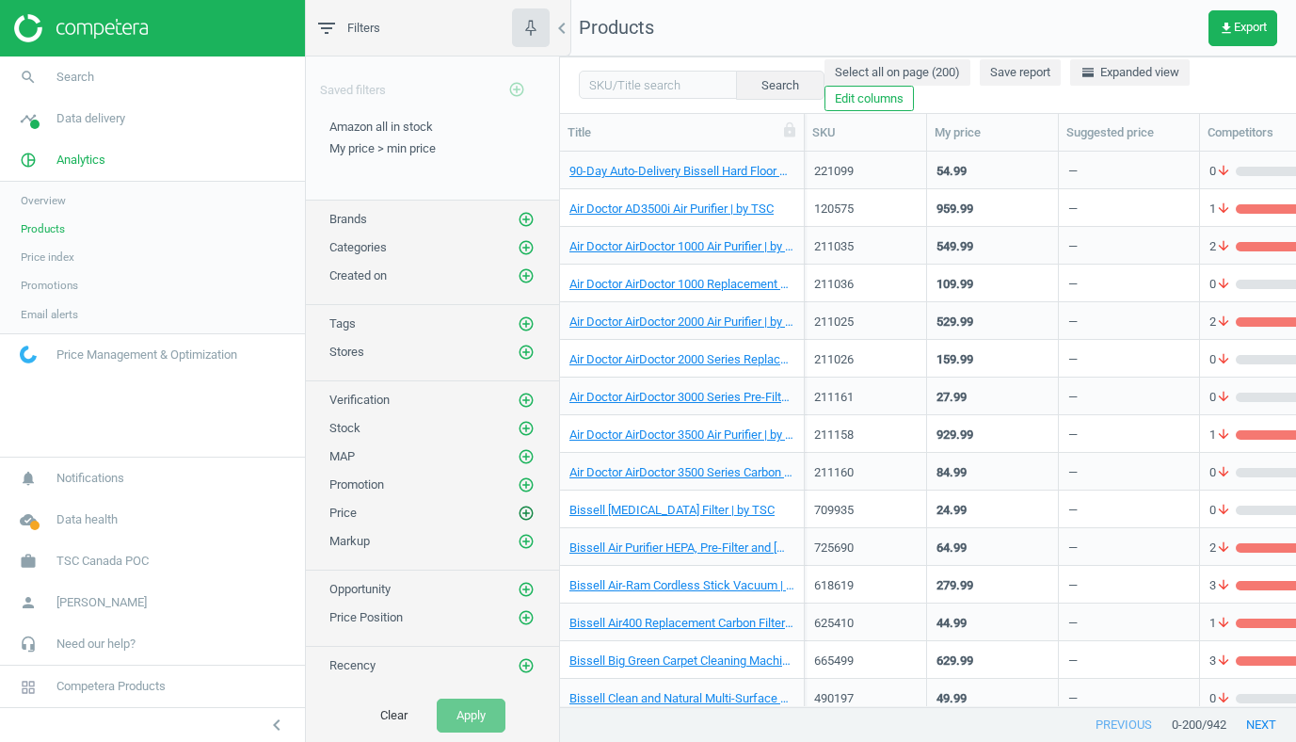
click at [527, 520] on icon "add_circle_outline" at bounding box center [526, 513] width 17 height 17
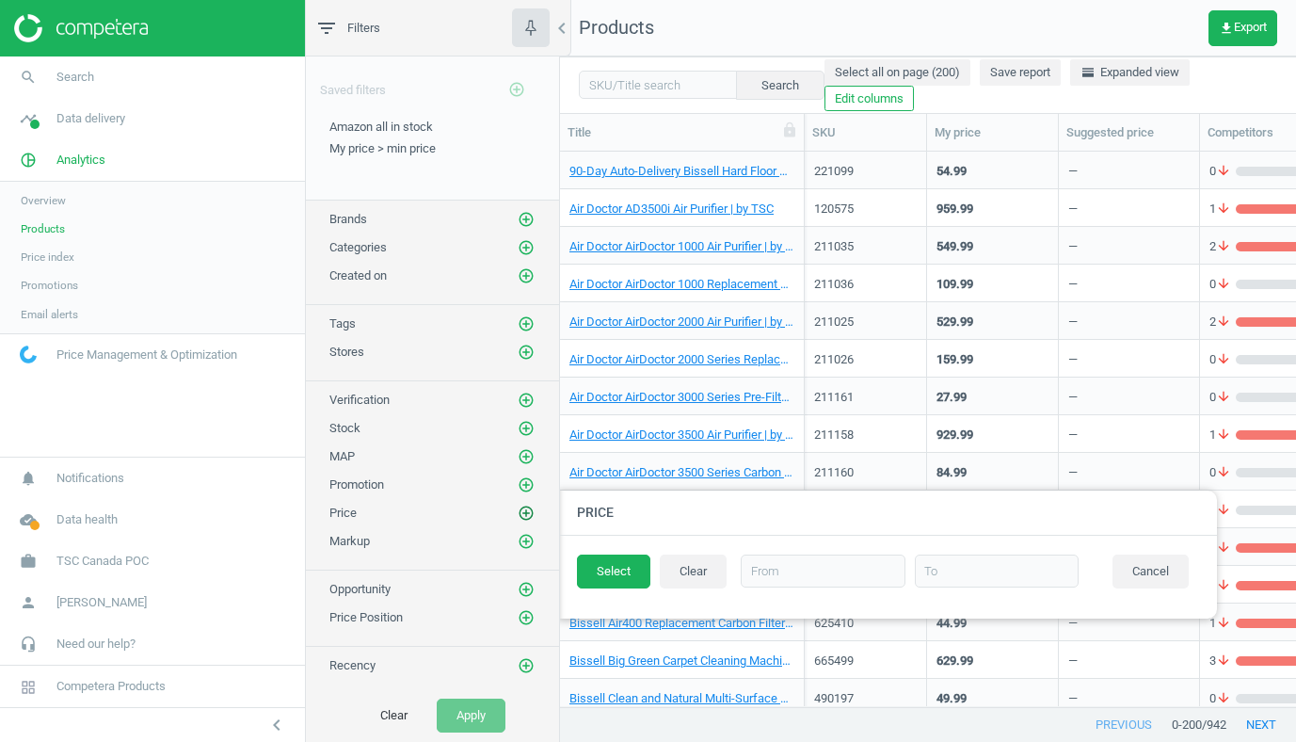
click at [524, 513] on icon "add_circle_outline" at bounding box center [526, 513] width 17 height 17
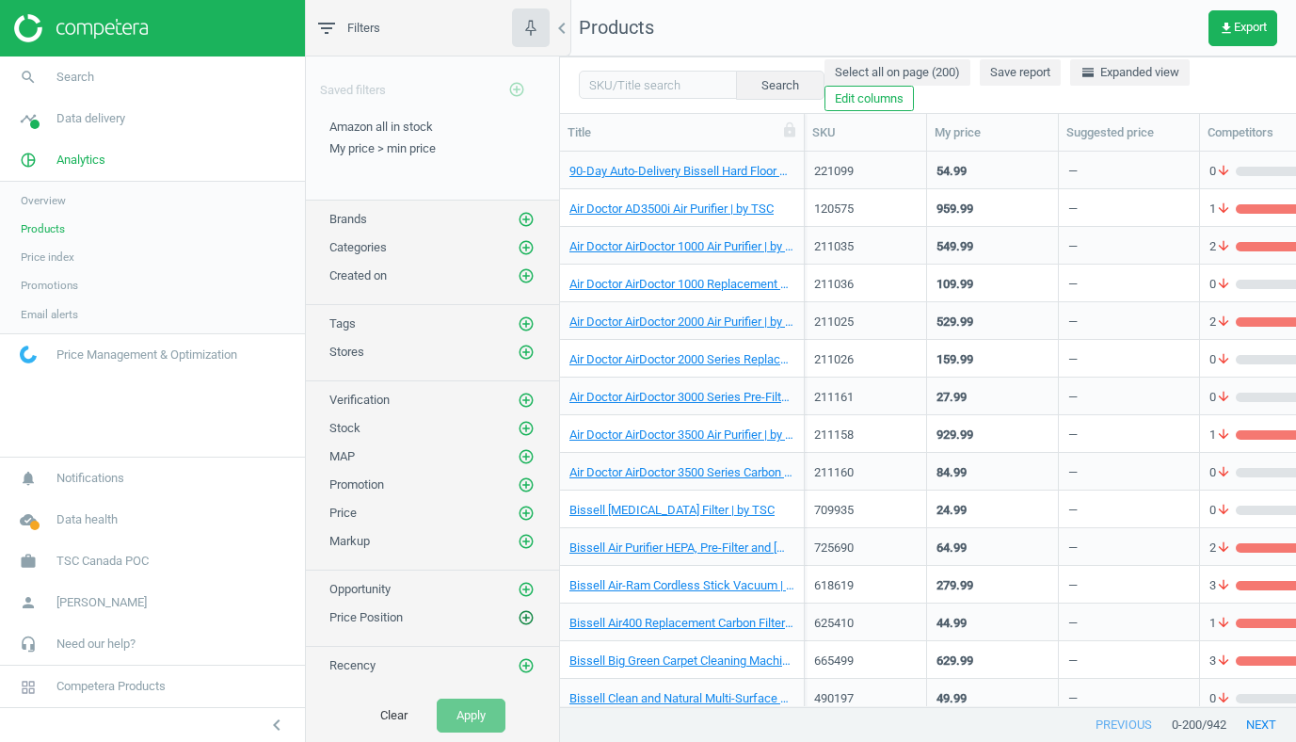
click at [530, 619] on icon "add_circle_outline" at bounding box center [526, 617] width 17 height 17
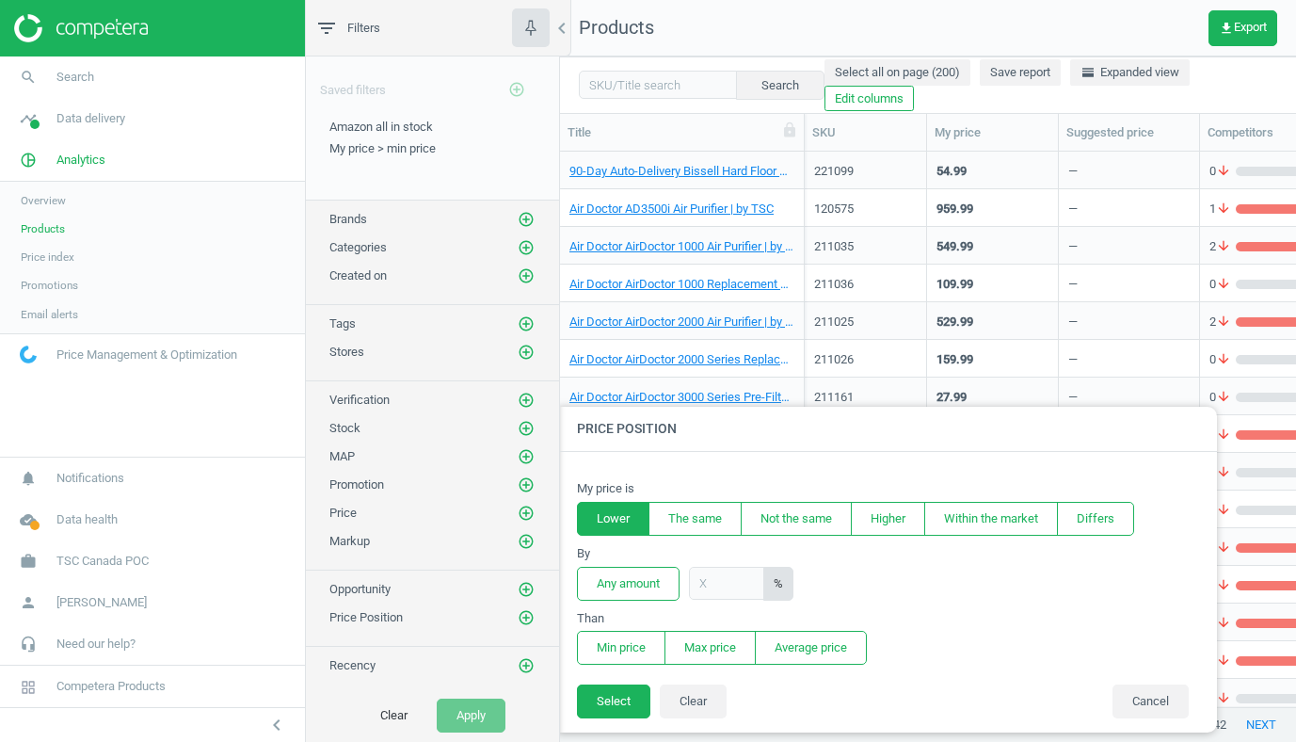
click at [613, 519] on button "Lower" at bounding box center [613, 519] width 72 height 34
click at [629, 660] on button "Min price" at bounding box center [621, 648] width 88 height 34
click at [629, 714] on button "Select" at bounding box center [613, 701] width 73 height 34
click at [624, 583] on button "Any amount" at bounding box center [628, 584] width 103 height 34
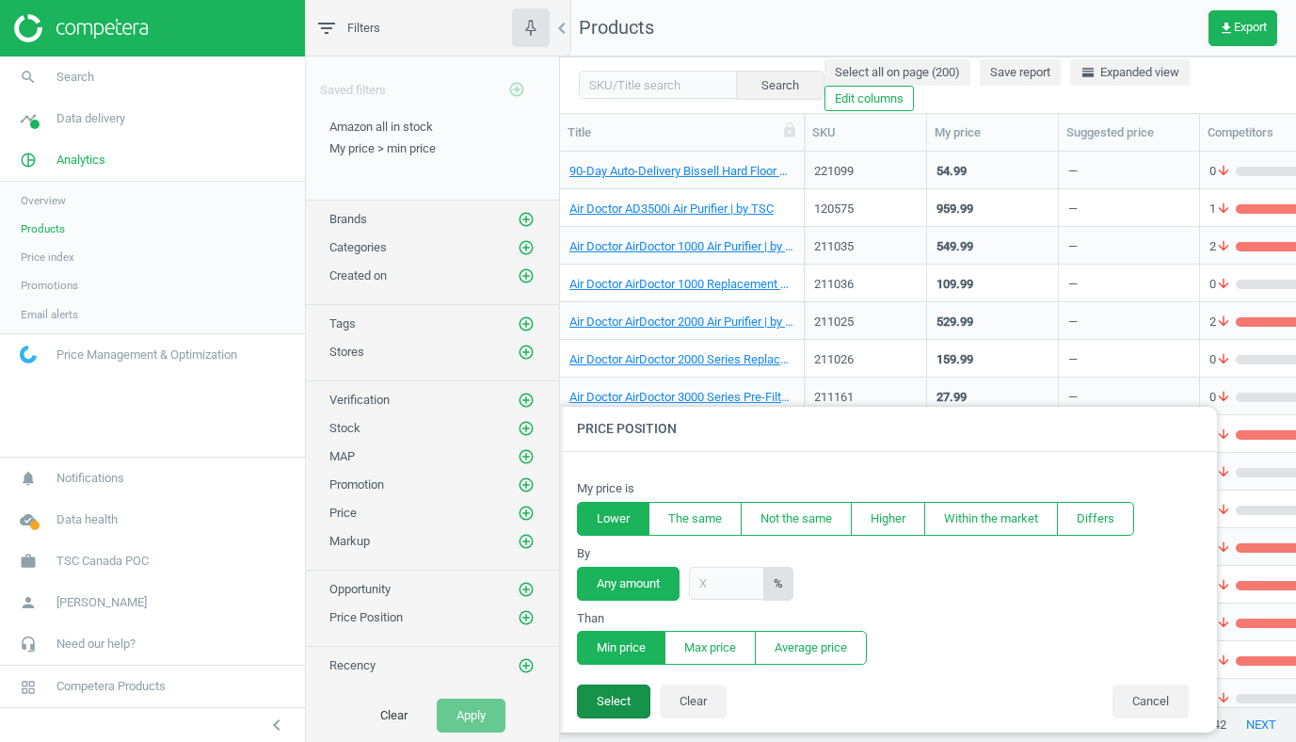
click at [608, 691] on button "Select" at bounding box center [613, 701] width 73 height 34
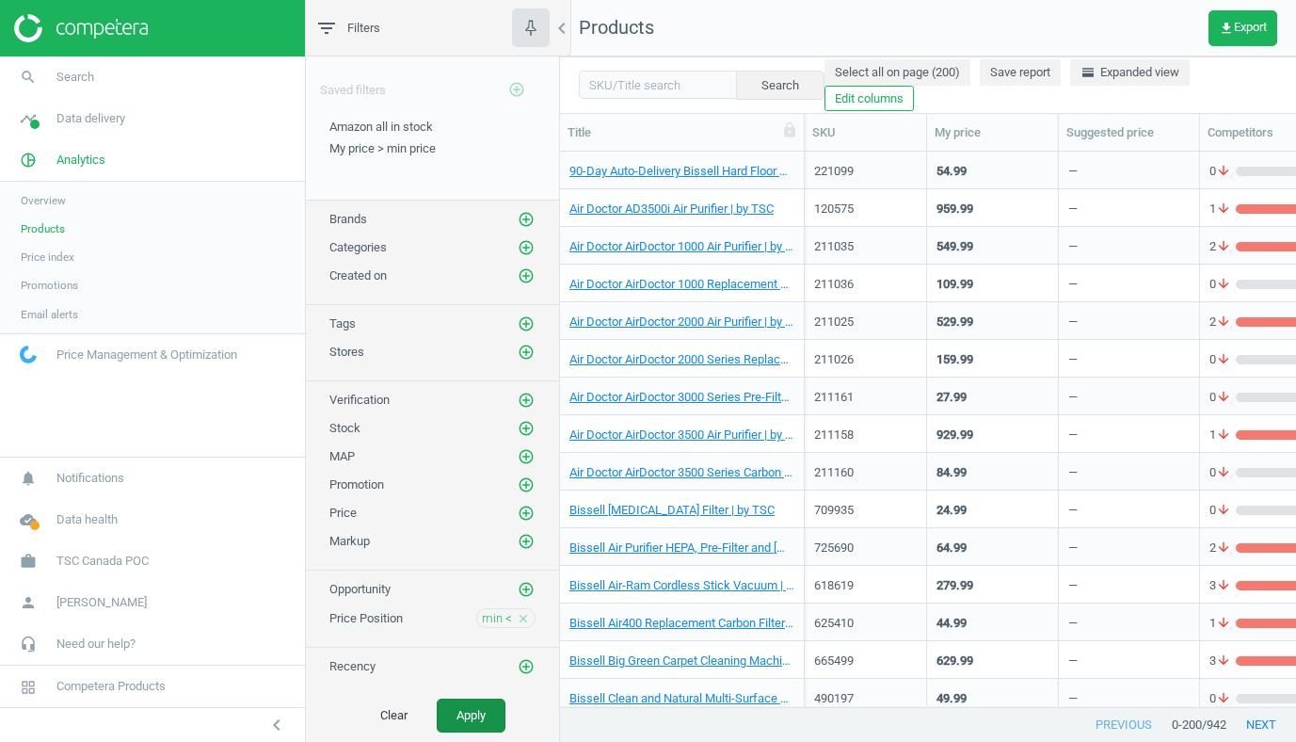
click at [484, 704] on button "Apply" at bounding box center [471, 715] width 69 height 34
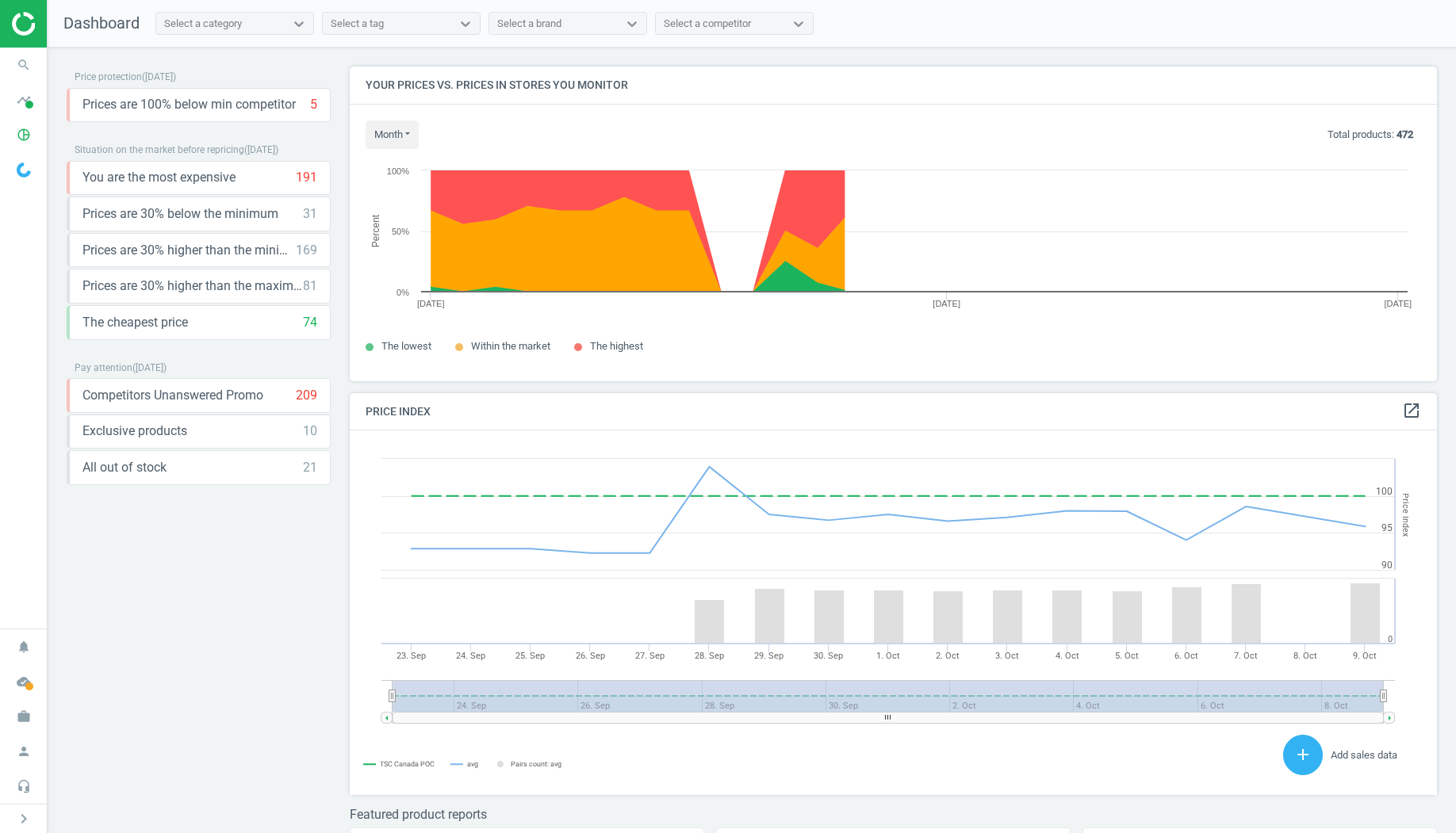
scroll to position [365, 1088]
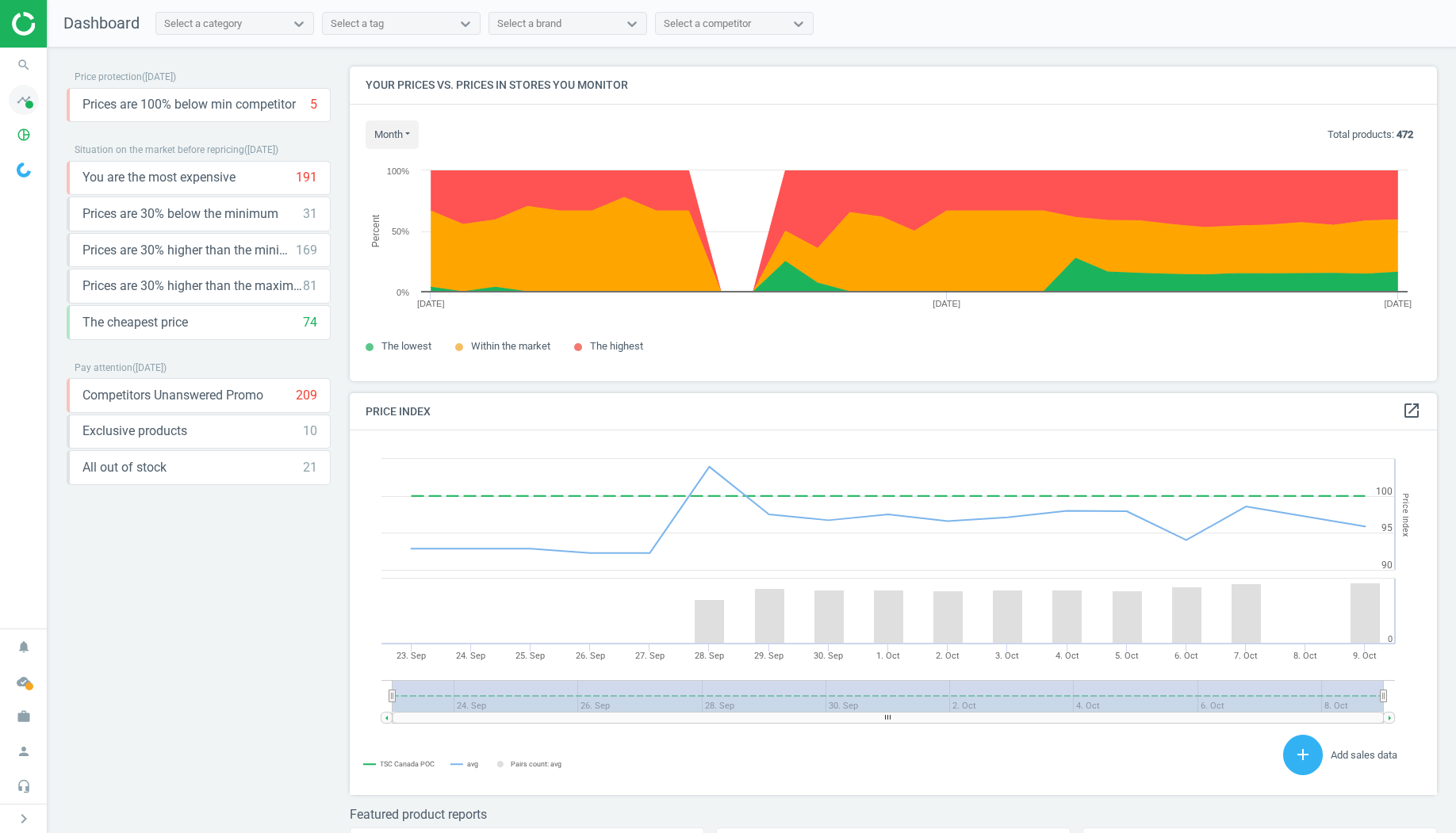
click at [19, 109] on icon "timeline" at bounding box center [24, 100] width 30 height 30
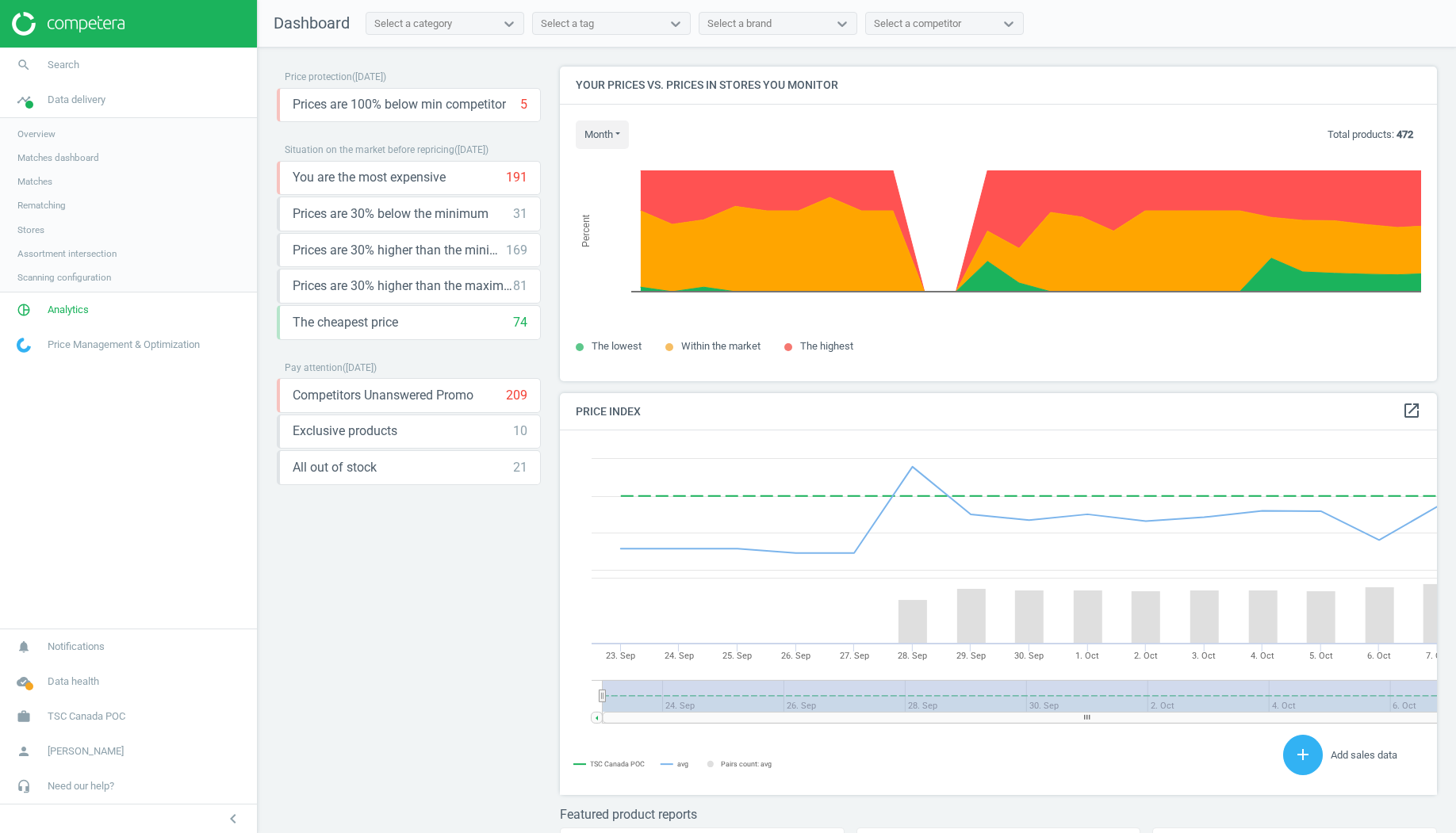
scroll to position [8, 8]
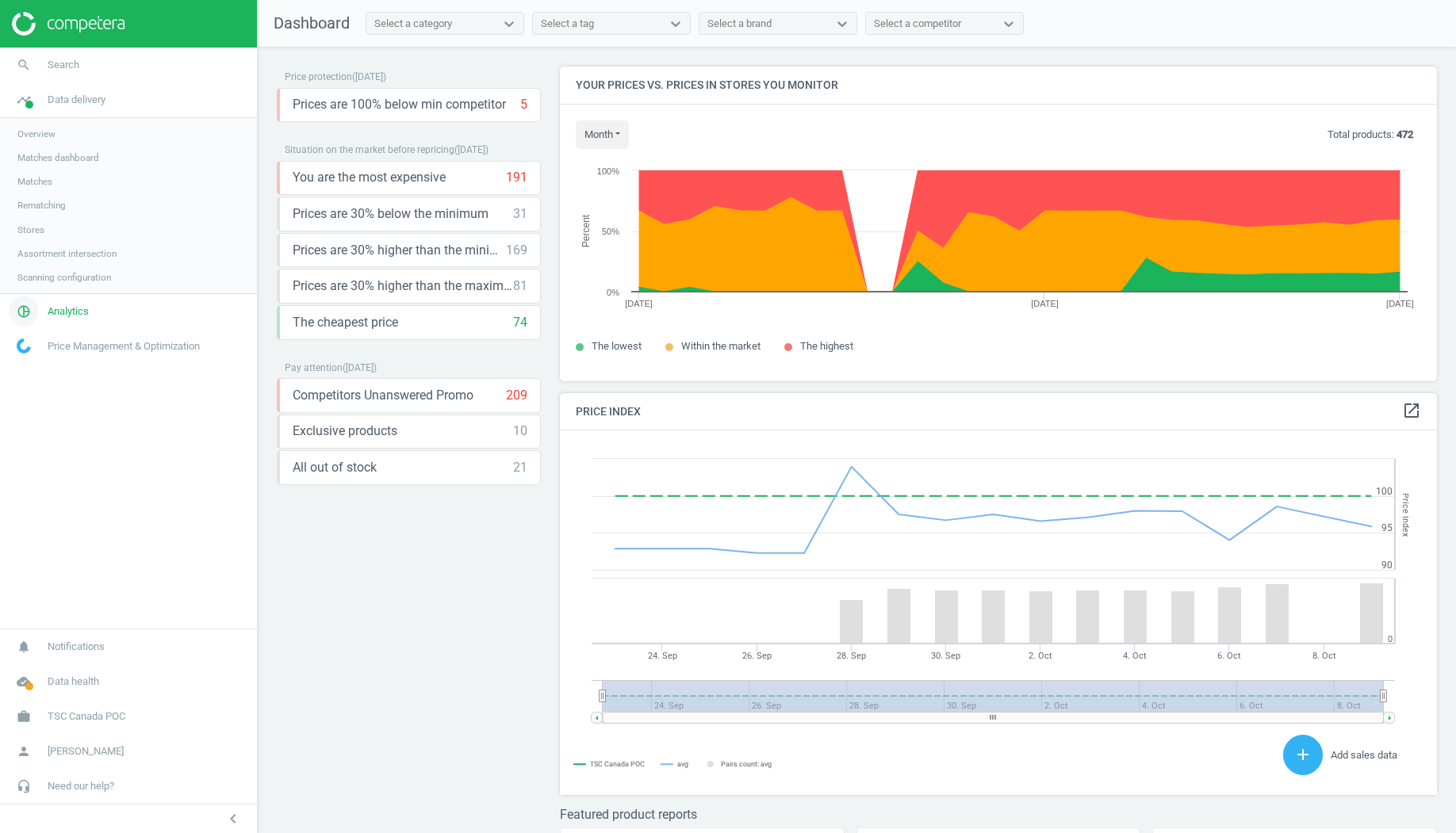
click at [46, 307] on span "pie_chart_outlined" at bounding box center [24, 311] width 47 height 35
click at [40, 195] on span "Products" at bounding box center [36, 192] width 37 height 13
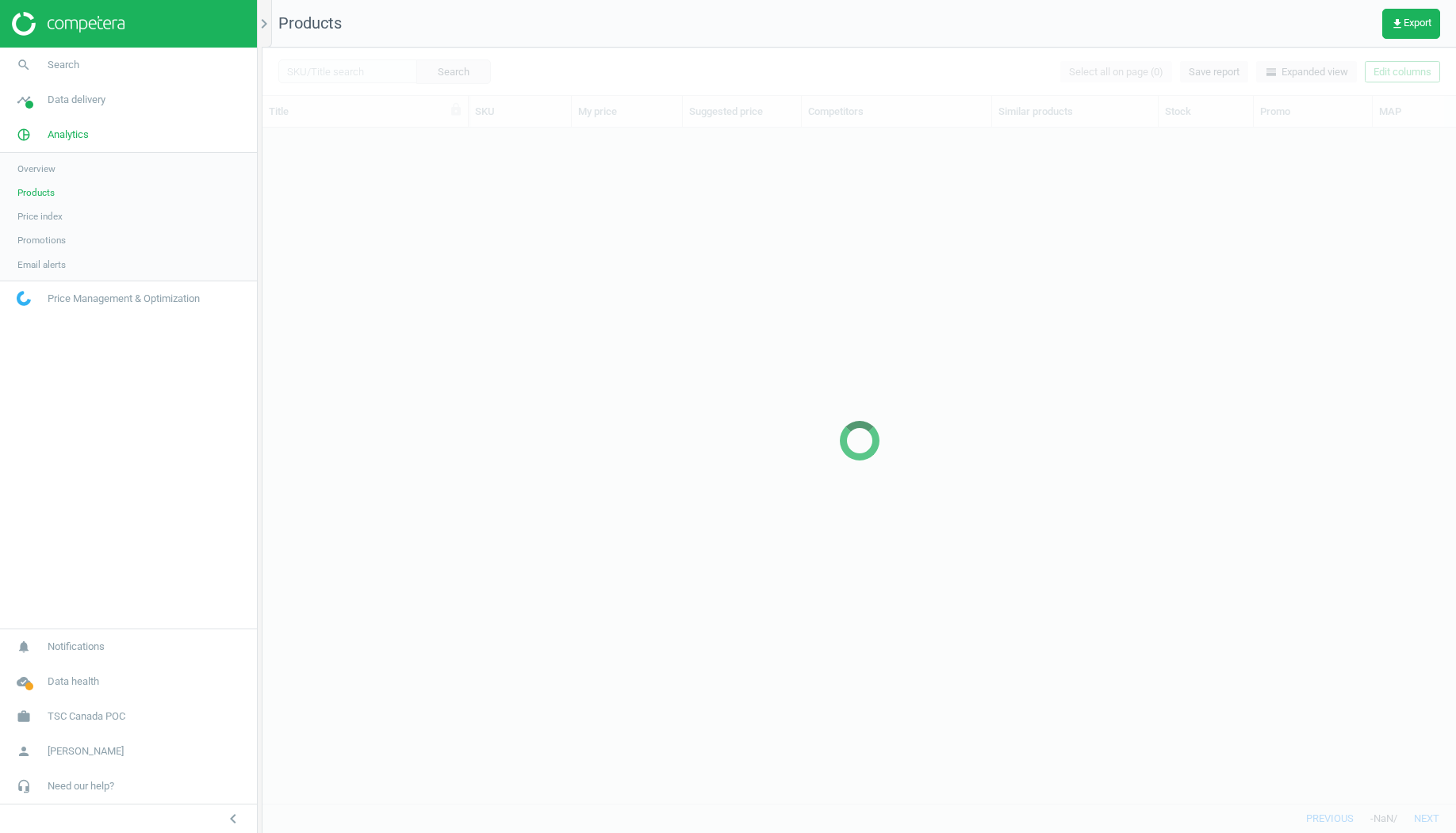
scroll to position [675, 1193]
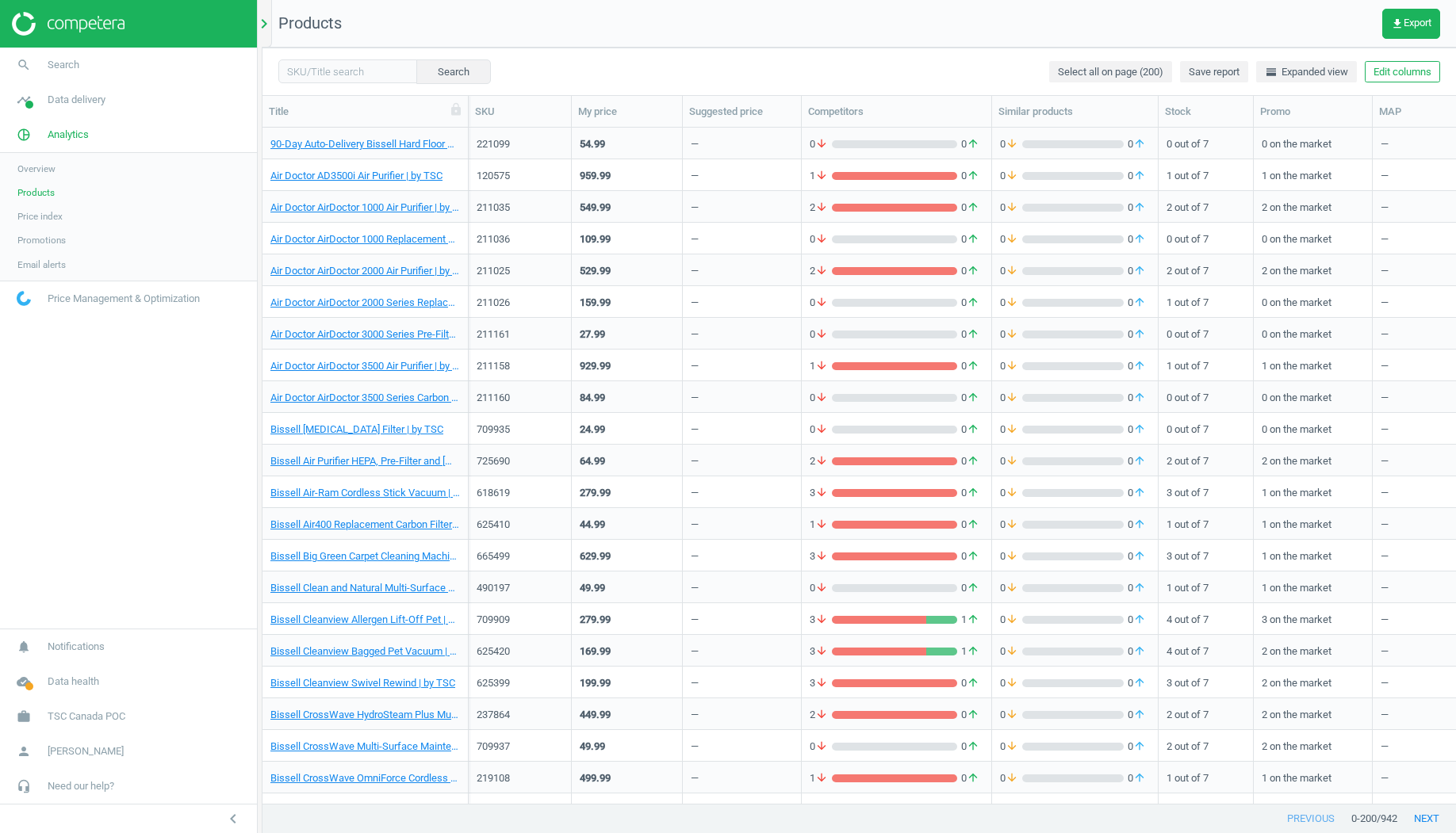
click at [264, 22] on icon "chevron_right" at bounding box center [264, 24] width 19 height 19
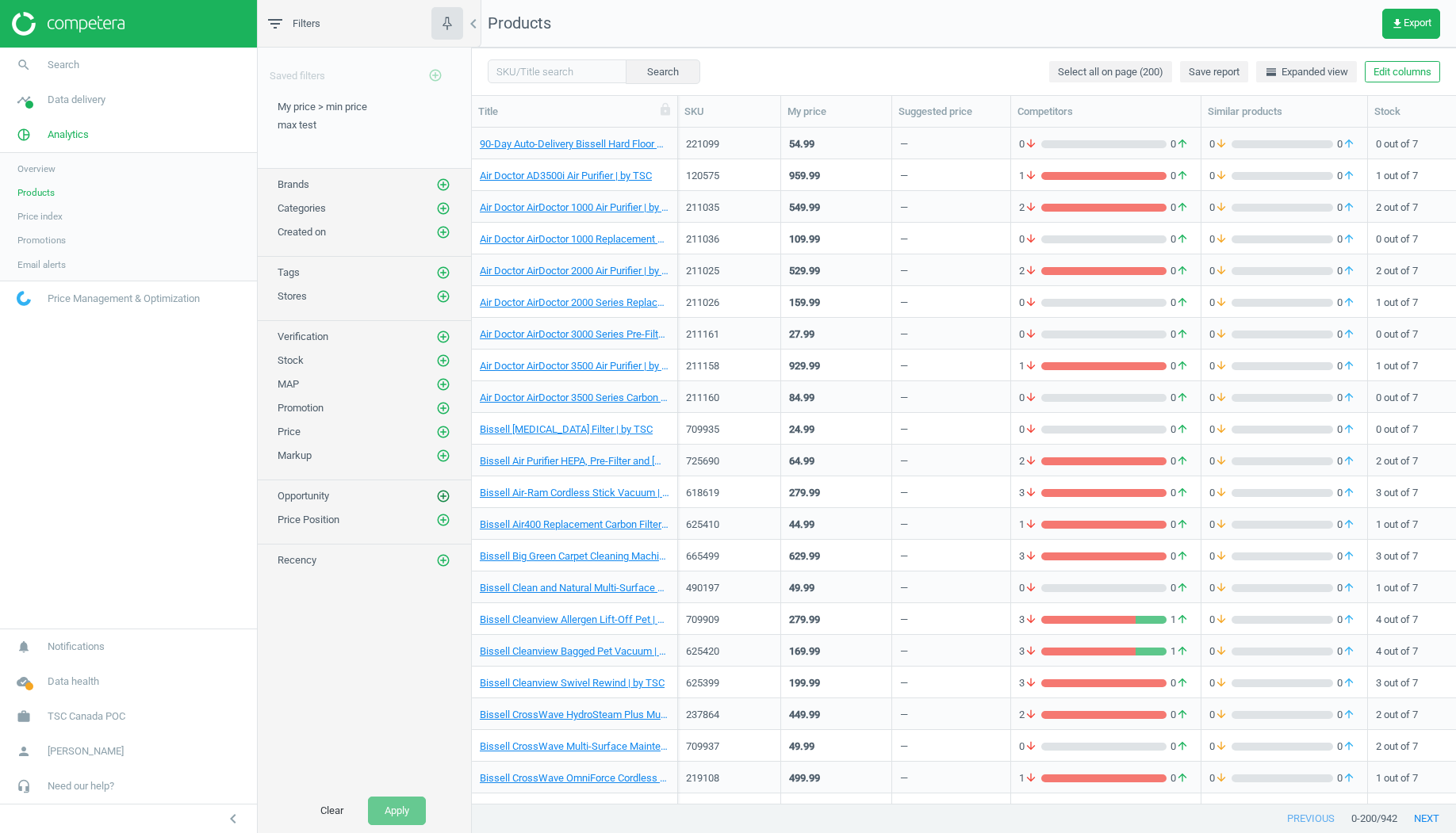
click at [446, 490] on icon "add_circle_outline" at bounding box center [443, 496] width 14 height 14
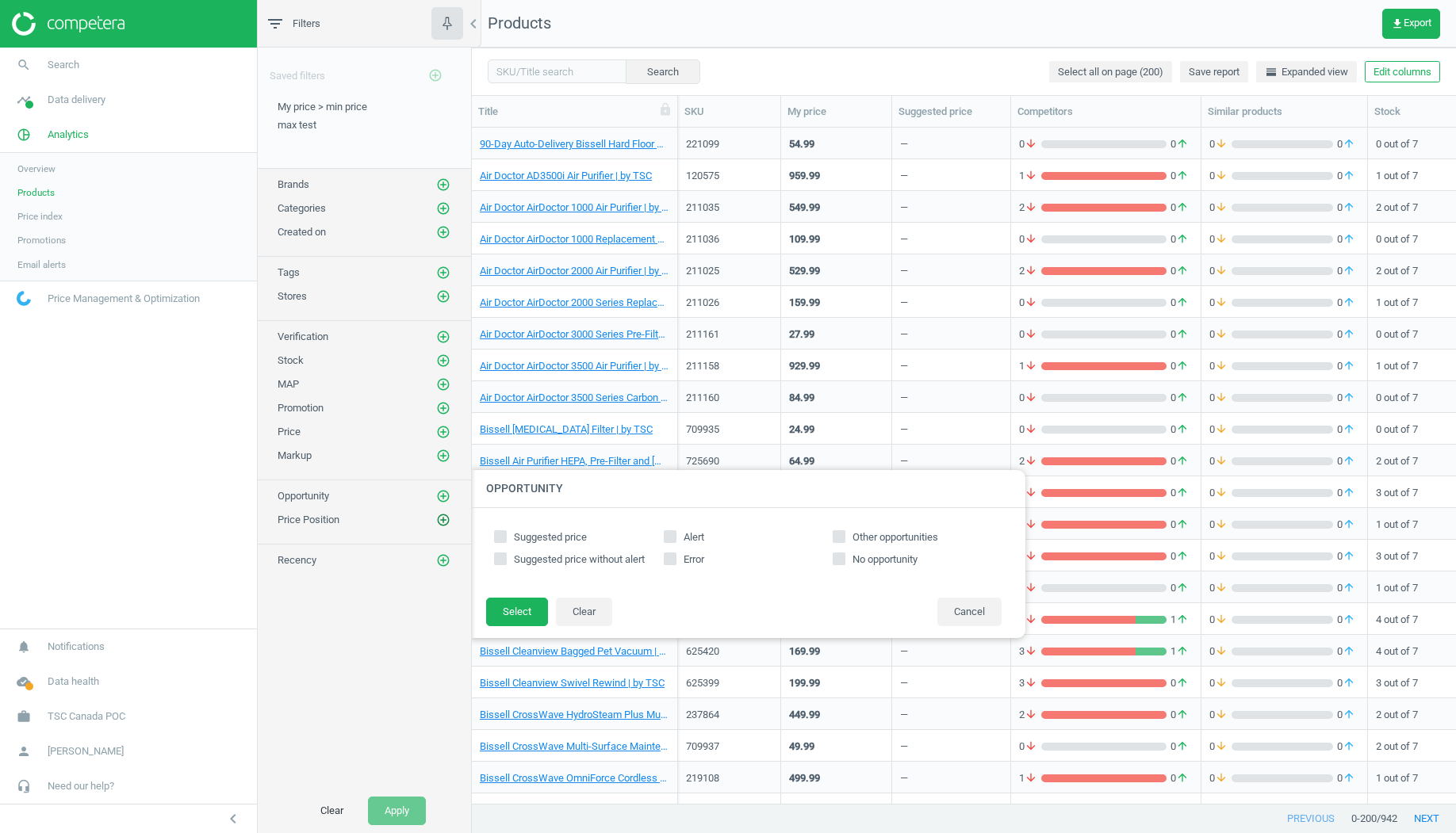
click at [447, 513] on icon "add_circle_outline" at bounding box center [443, 520] width 14 height 14
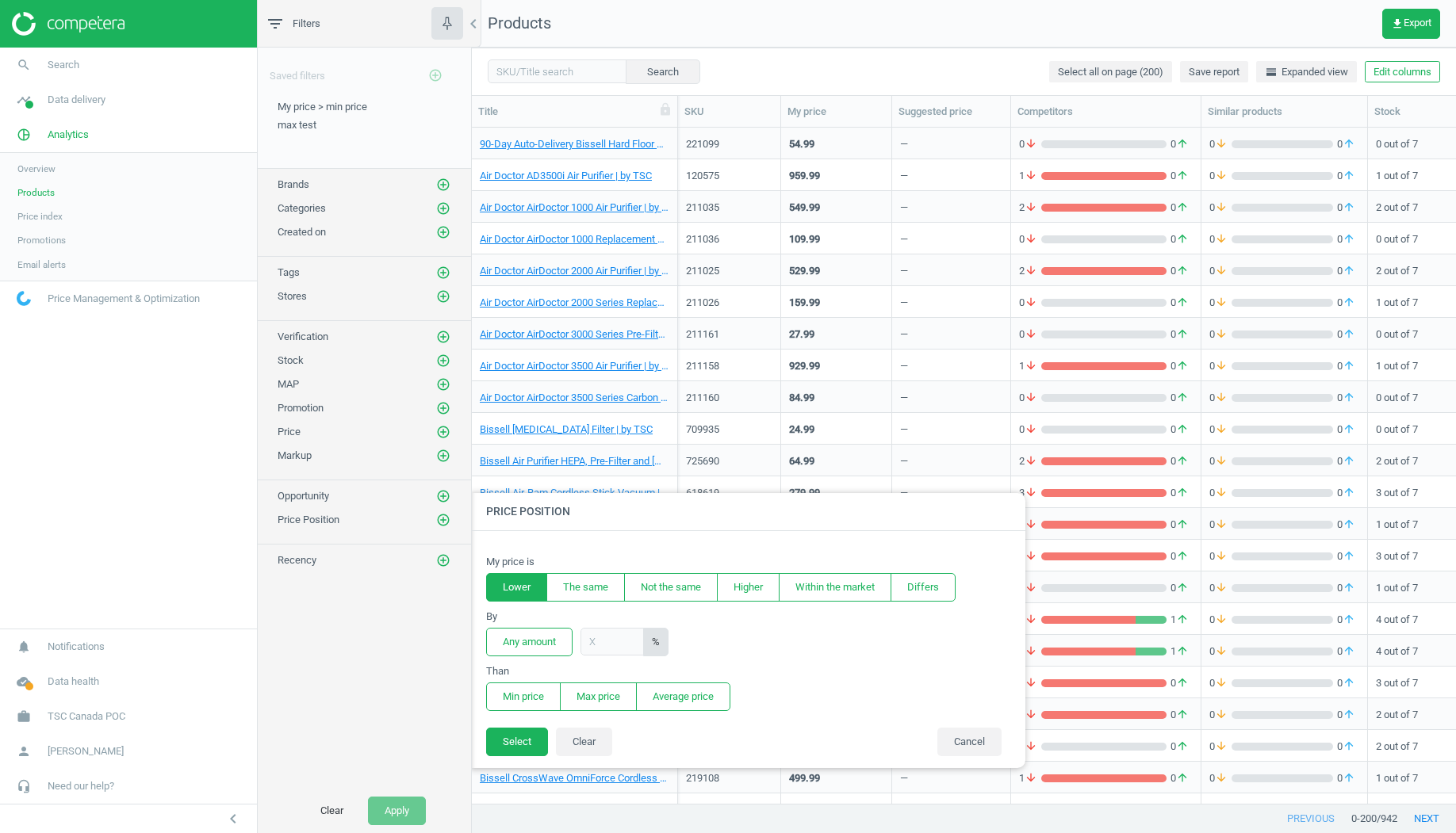
click at [529, 586] on button "Lower" at bounding box center [517, 588] width 61 height 29
click at [547, 648] on button "Any amount" at bounding box center [529, 642] width 87 height 29
click at [547, 712] on div "My price is Lower The same Not the same Higher Within the market Differs By Any…" at bounding box center [747, 629] width 555 height 195
click at [547, 705] on button "Min price" at bounding box center [523, 697] width 74 height 29
click at [540, 741] on button "Select" at bounding box center [517, 742] width 62 height 29
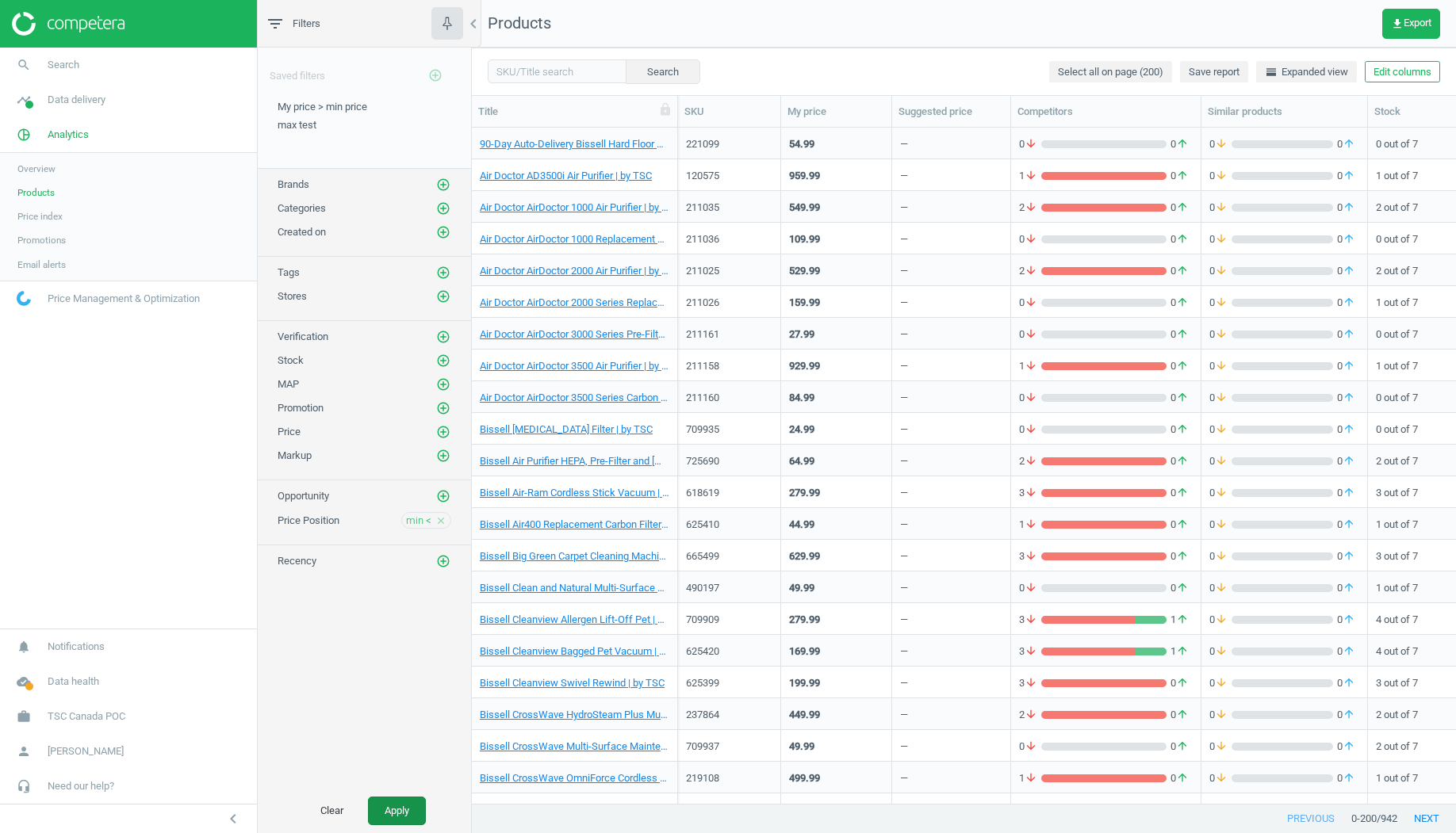
click at [404, 804] on button "Apply" at bounding box center [397, 811] width 58 height 29
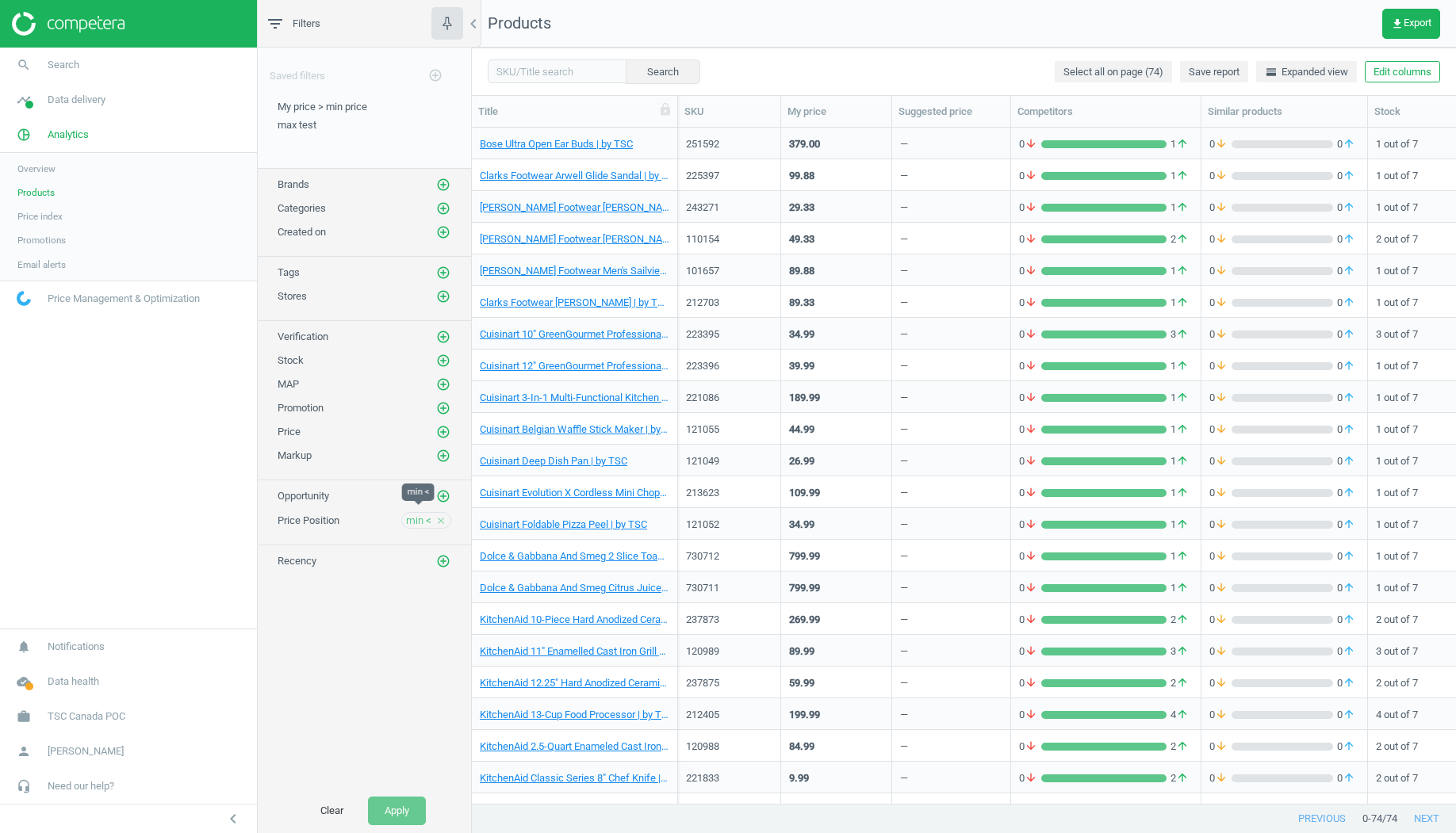
click at [422, 514] on span "min <" at bounding box center [419, 521] width 25 height 14
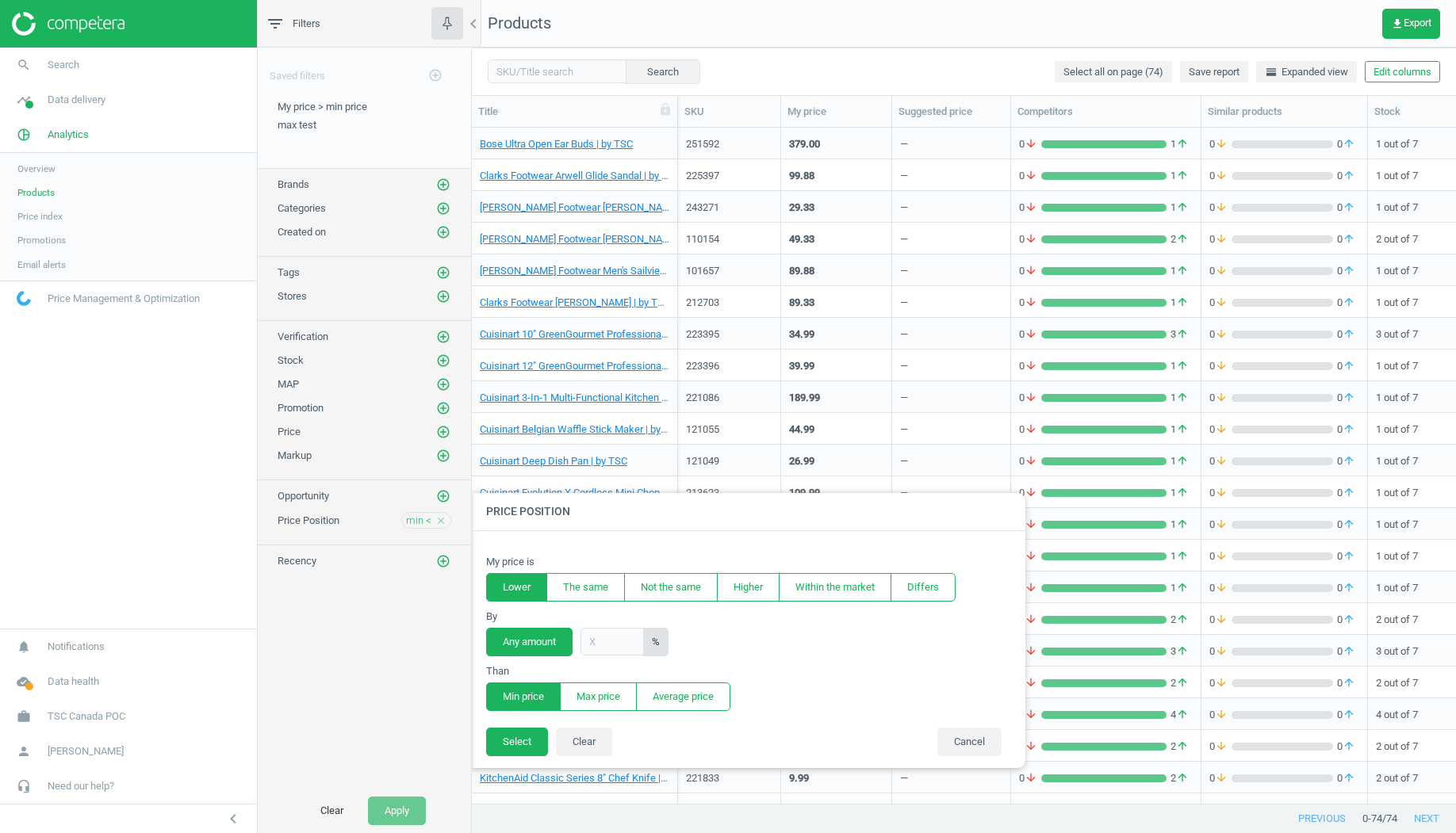
click at [78, 241] on link "Promotions" at bounding box center [128, 240] width 257 height 24
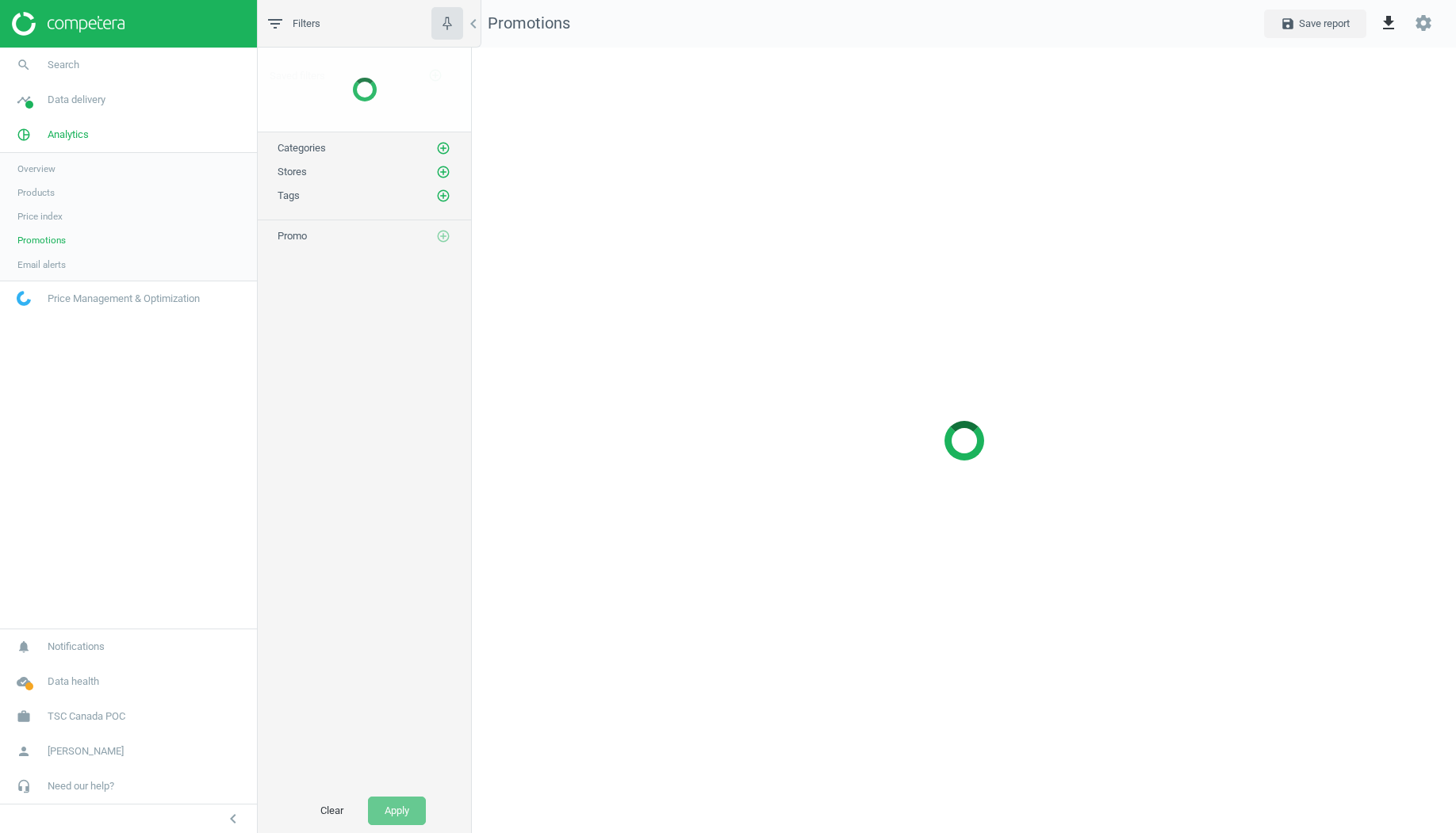
scroll to position [786, 985]
click at [60, 267] on span "Email alerts" at bounding box center [41, 264] width 48 height 13
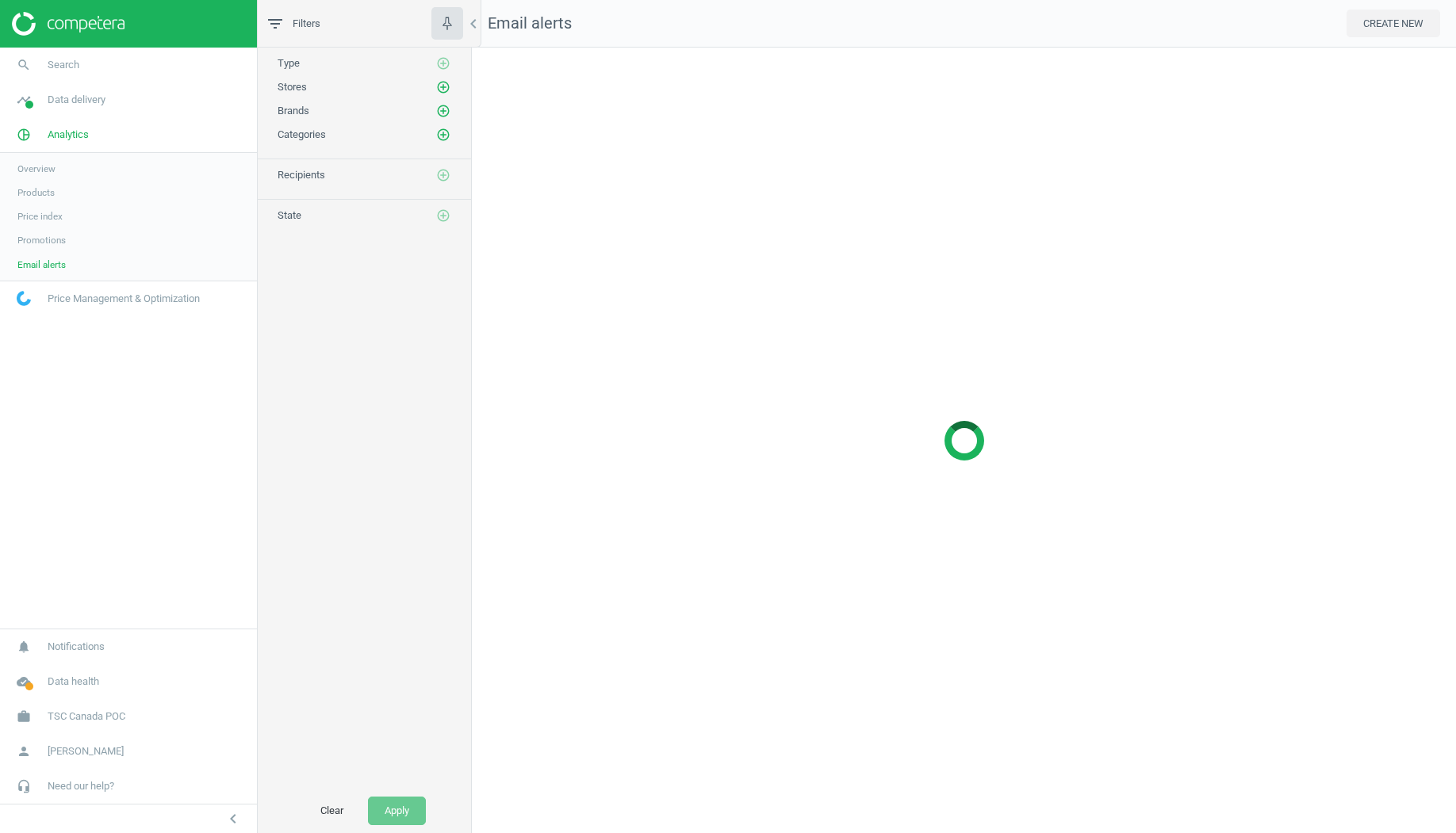
scroll to position [786, 985]
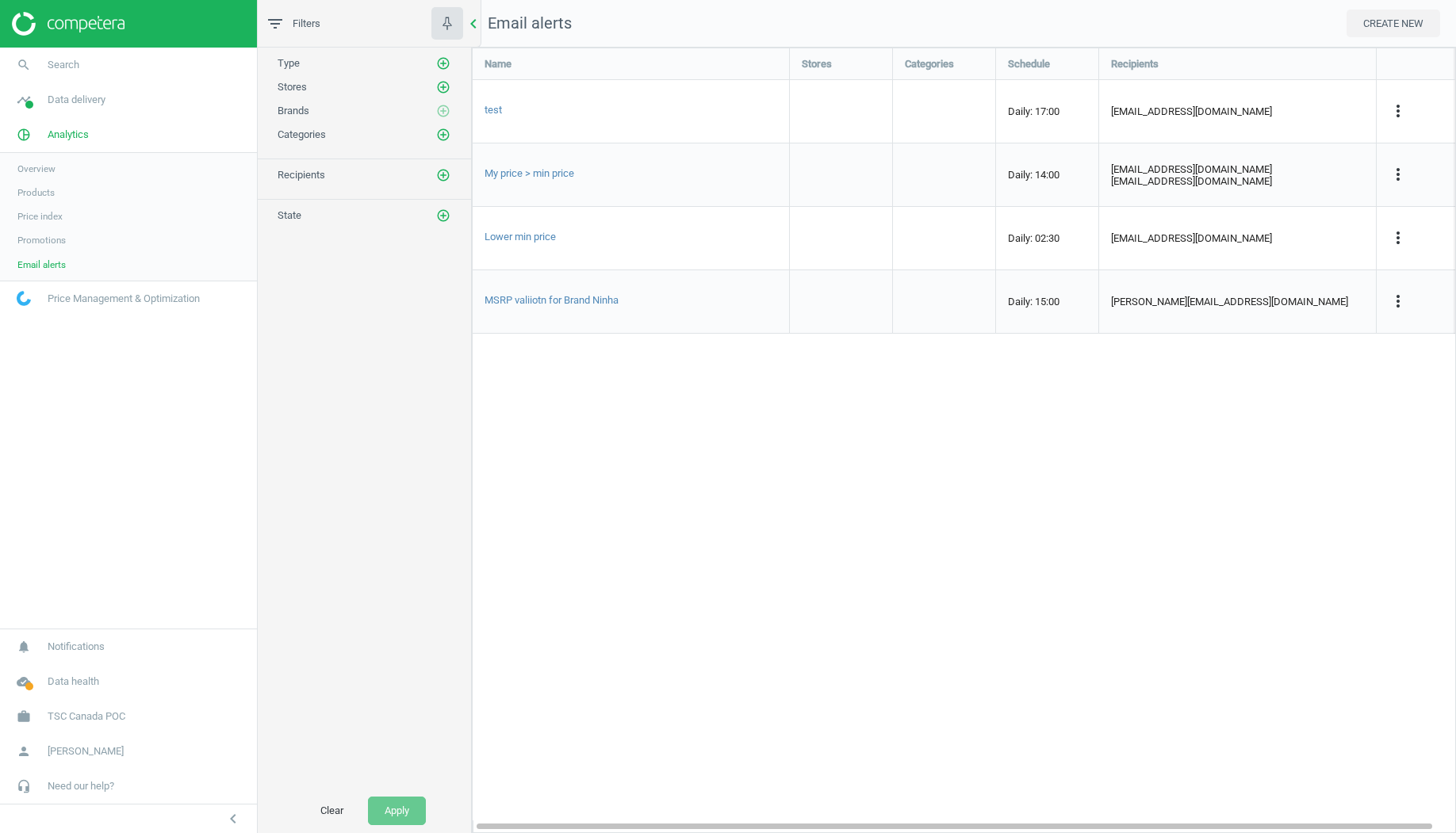
click at [474, 24] on icon "chevron_left" at bounding box center [474, 24] width 19 height 19
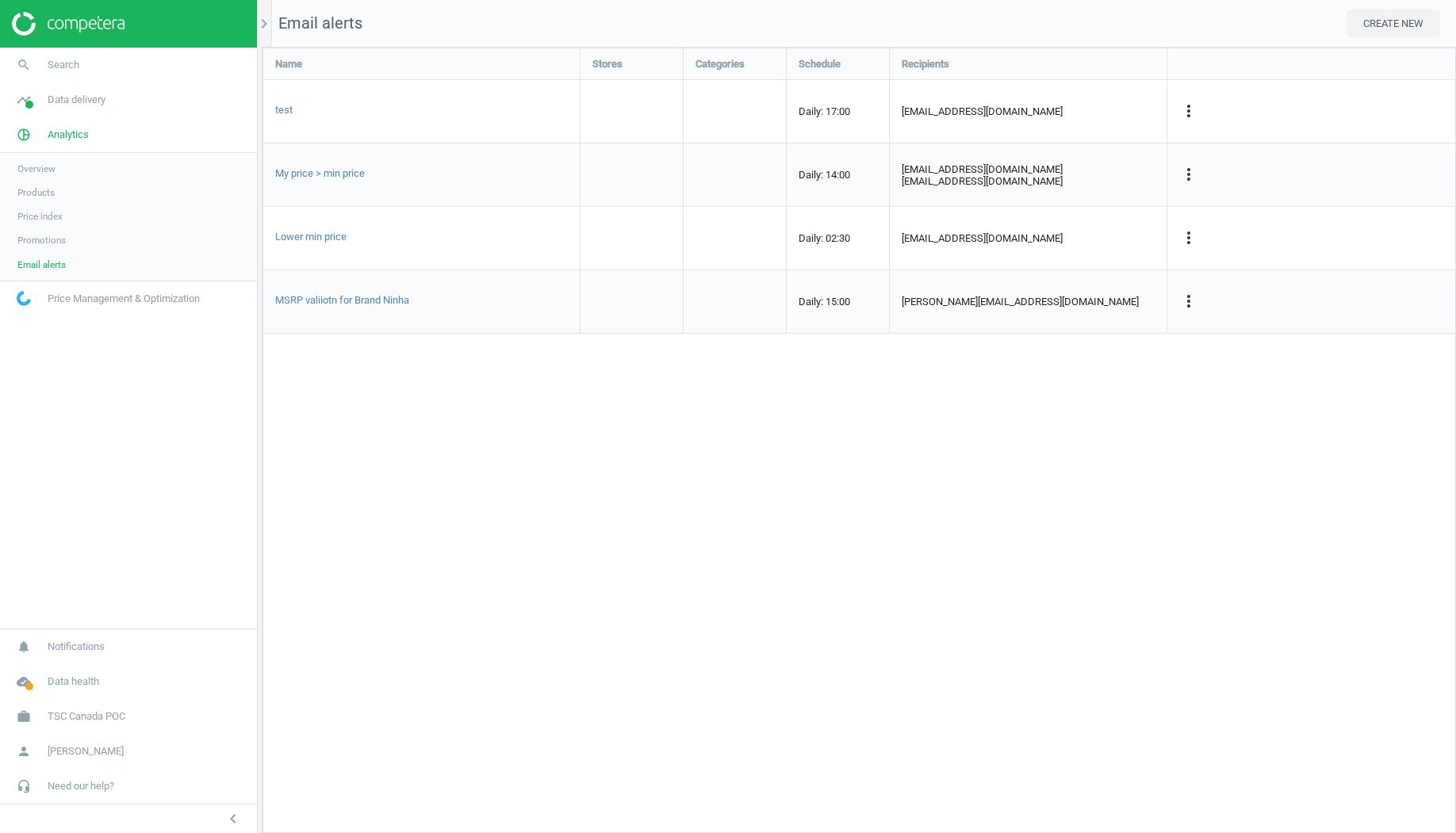
scroll to position [787, 1195]
click at [1190, 173] on icon "more_vert" at bounding box center [1189, 174] width 19 height 19
click at [1030, 249] on link "Delete" at bounding box center [1089, 252] width 217 height 24
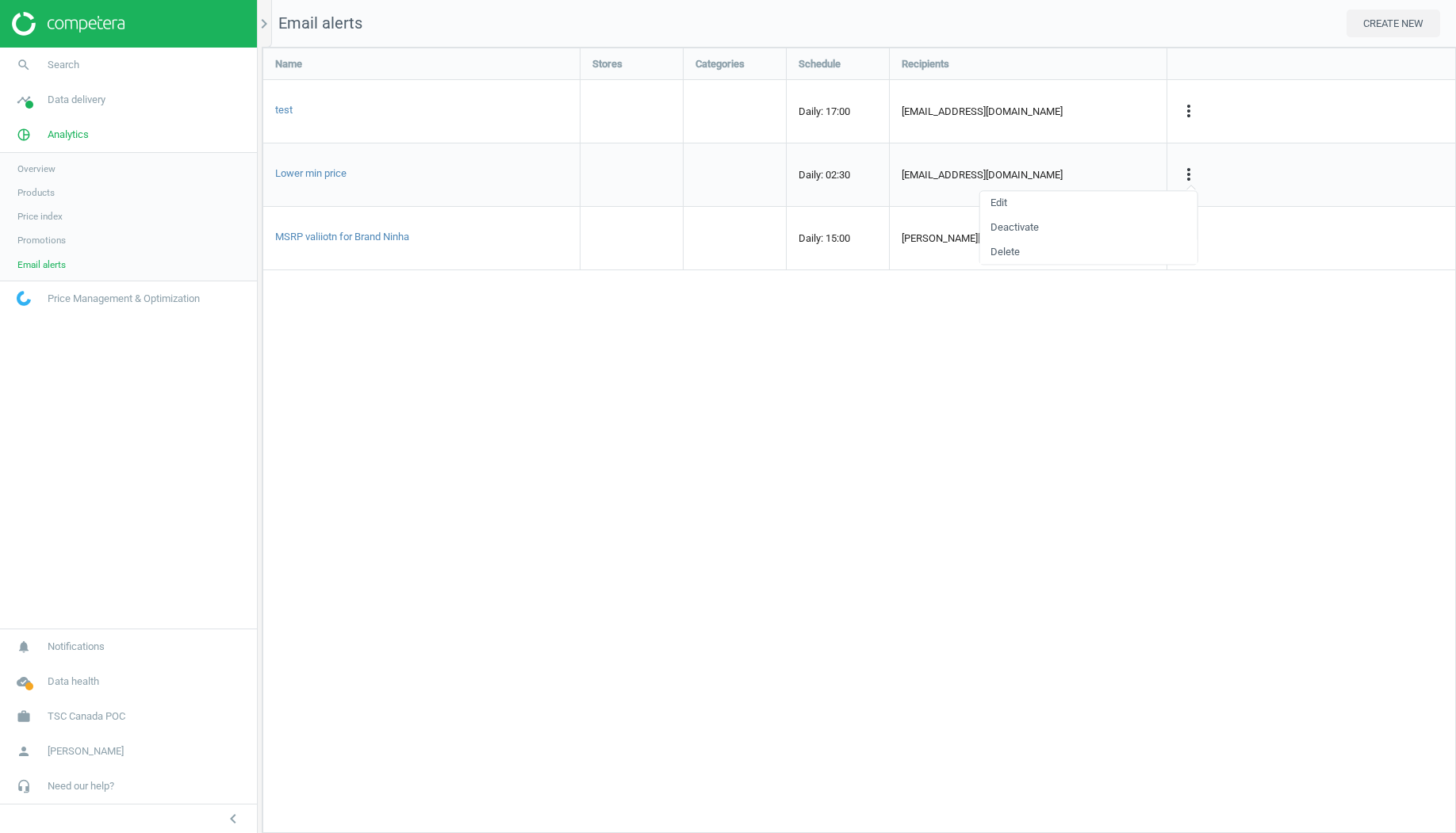
click at [1000, 255] on link "Delete" at bounding box center [1089, 252] width 217 height 24
click at [1014, 251] on link "Delete" at bounding box center [1089, 252] width 217 height 24
